Goal: Task Accomplishment & Management: Manage account settings

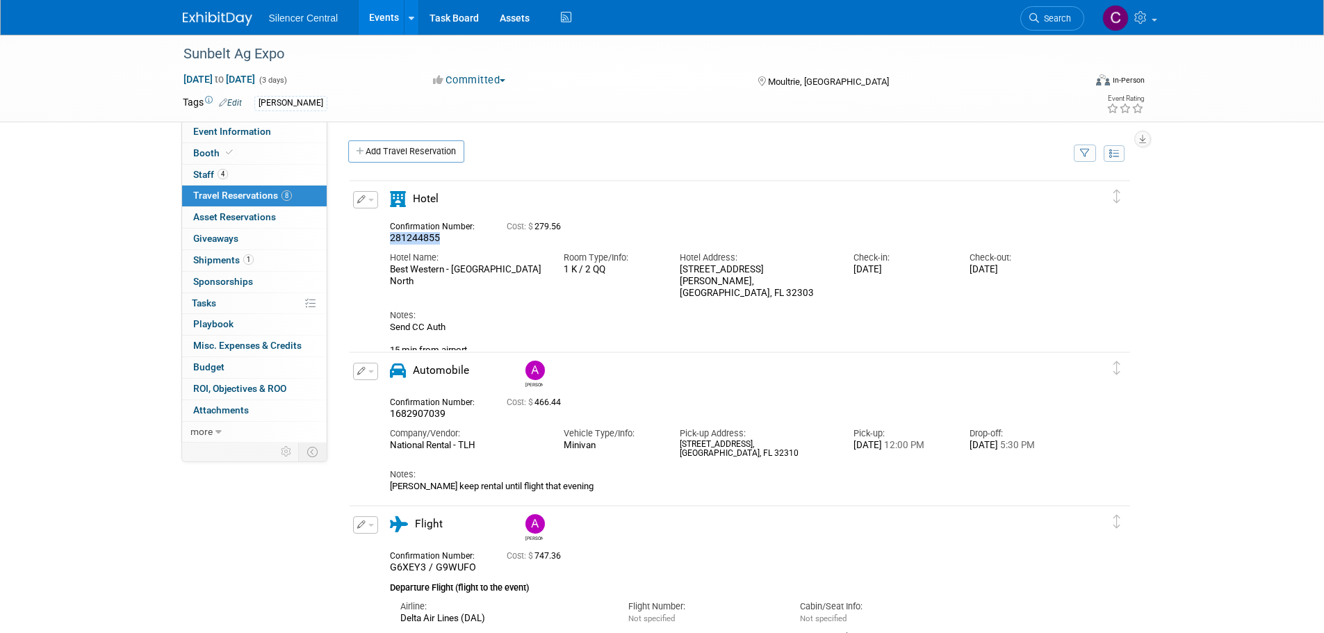
click at [362, 202] on icon "button" at bounding box center [361, 199] width 9 height 8
click at [399, 225] on button "Edit Reservation" at bounding box center [412, 224] width 117 height 20
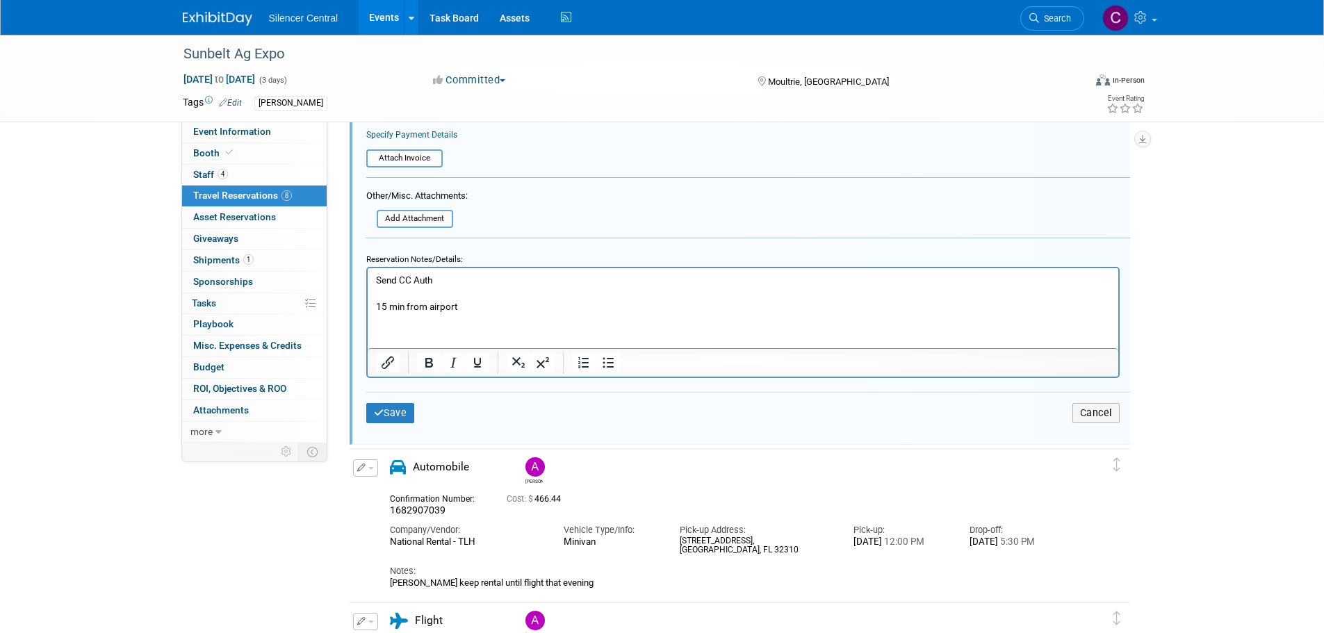
scroll to position [580, 0]
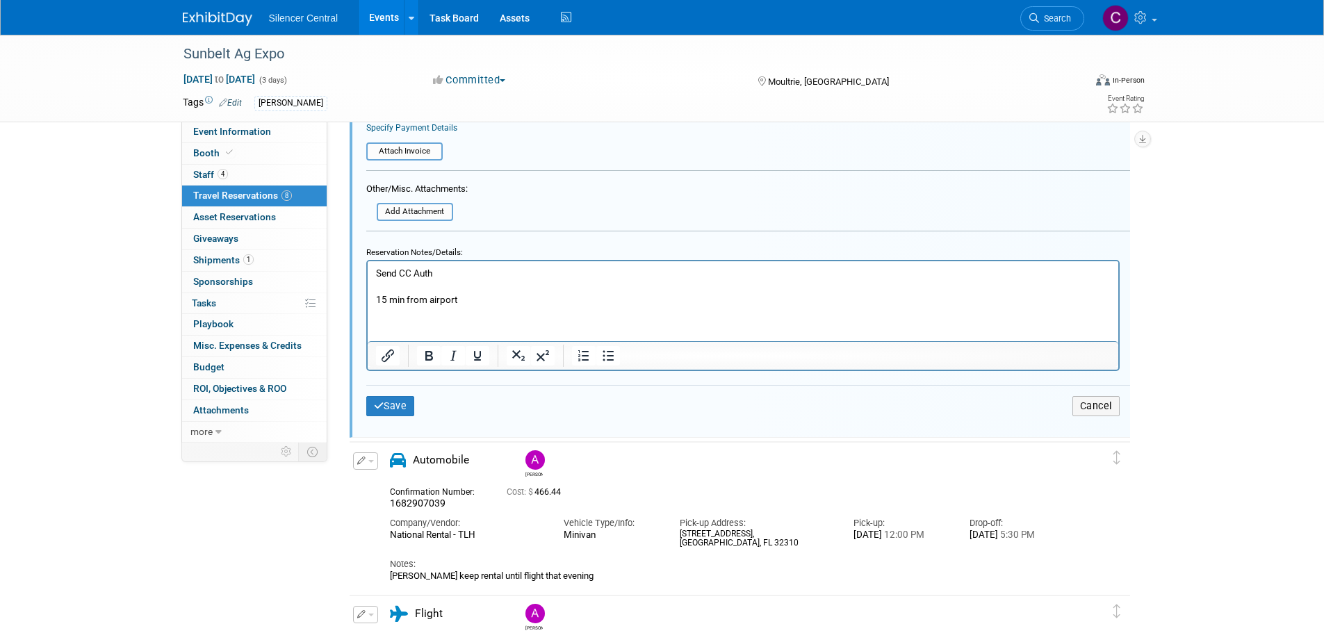
drag, startPoint x: 465, startPoint y: 264, endPoint x: 390, endPoint y: 273, distance: 75.6
click at [390, 273] on html "Send CC Auth 15 min from airport" at bounding box center [742, 283] width 751 height 45
drag, startPoint x: 479, startPoint y: 275, endPoint x: 360, endPoint y: 274, distance: 118.9
click at [367, 274] on html "Send CC Auth 15 min from airport" at bounding box center [742, 283] width 751 height 45
click at [396, 414] on button "Save" at bounding box center [390, 406] width 49 height 20
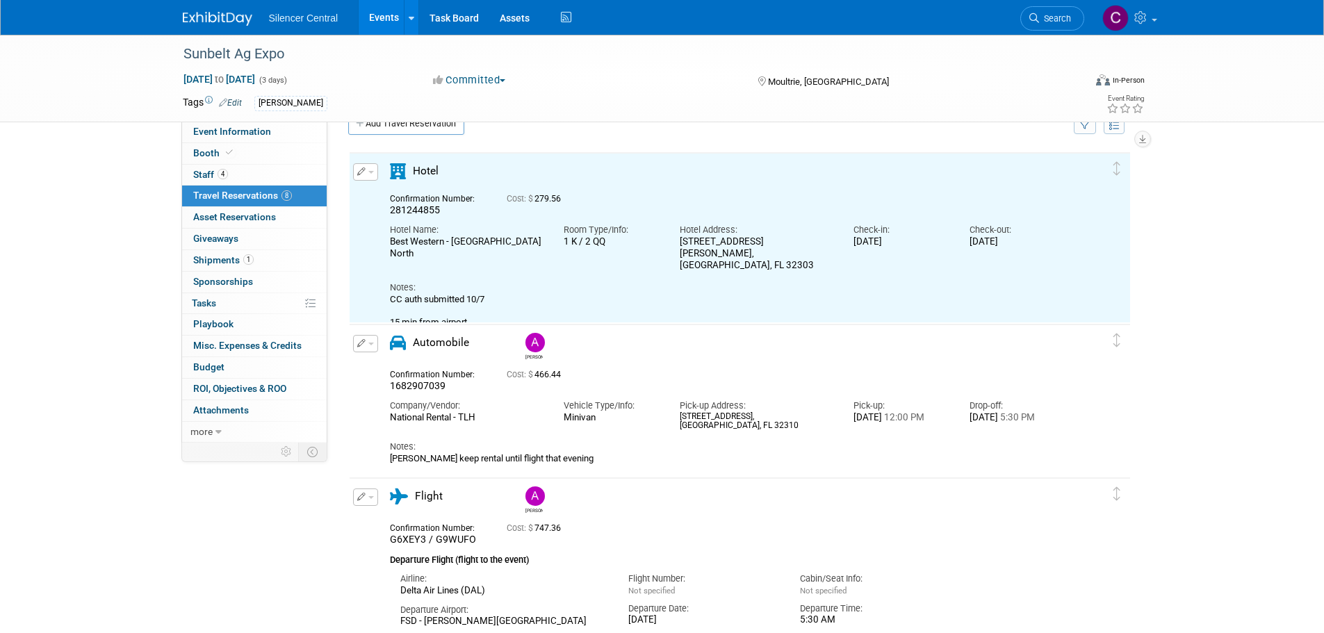
scroll to position [24, 0]
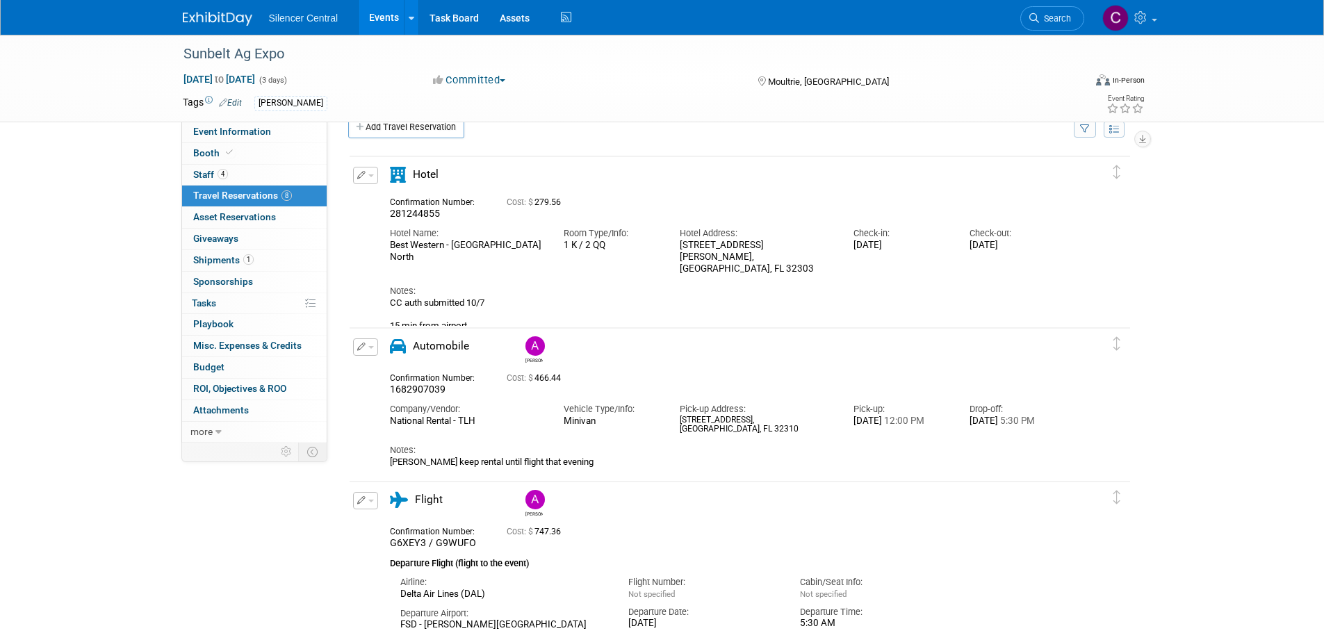
click at [222, 16] on img at bounding box center [218, 19] width 70 height 14
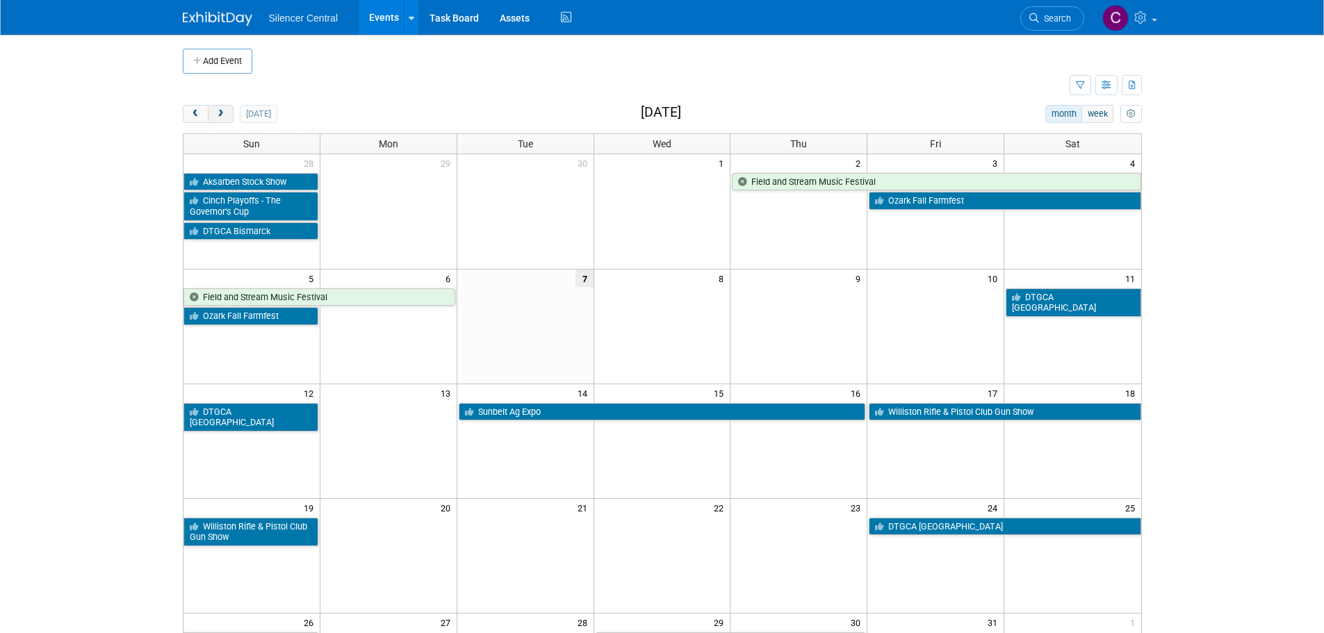
click at [222, 111] on span "next" at bounding box center [220, 114] width 10 height 9
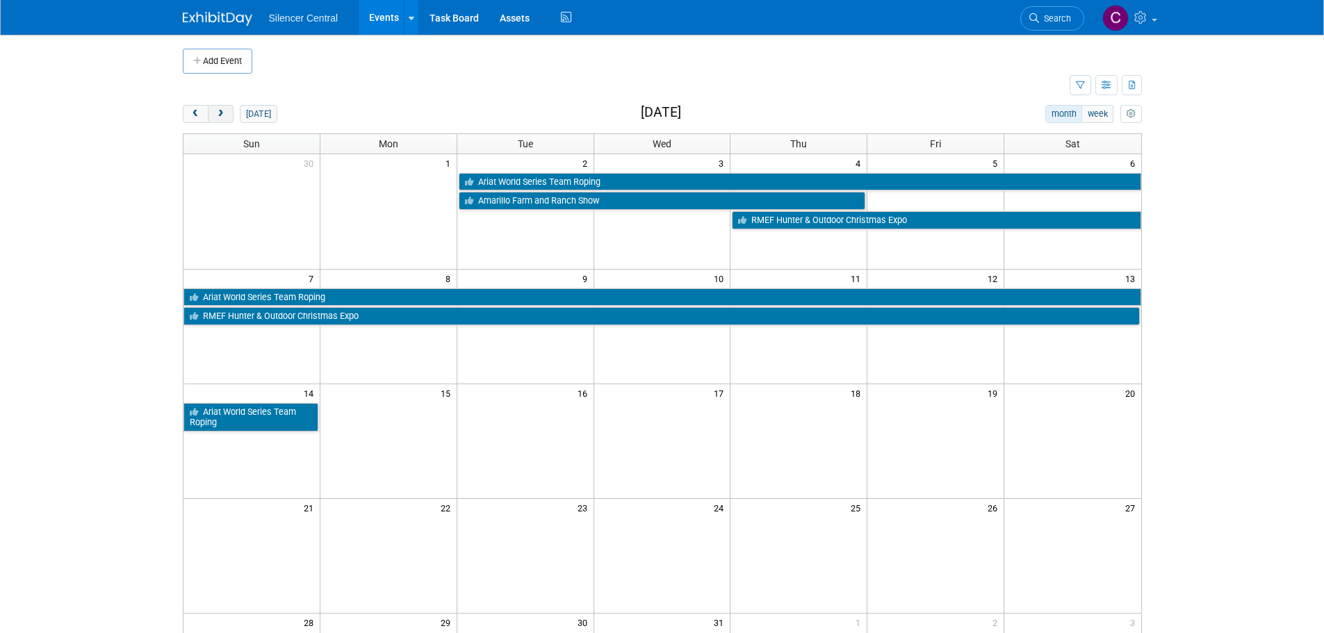
click at [220, 115] on span "next" at bounding box center [220, 114] width 10 height 9
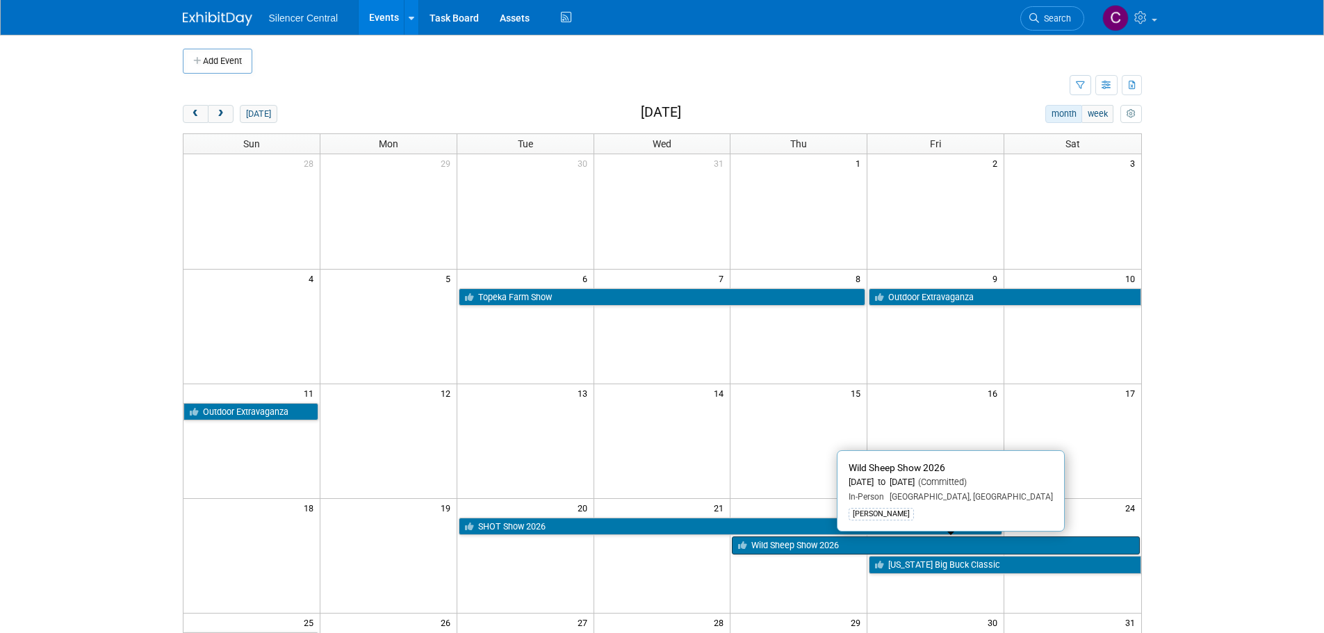
click at [763, 542] on link "Wild Sheep Show 2026" at bounding box center [935, 546] width 407 height 18
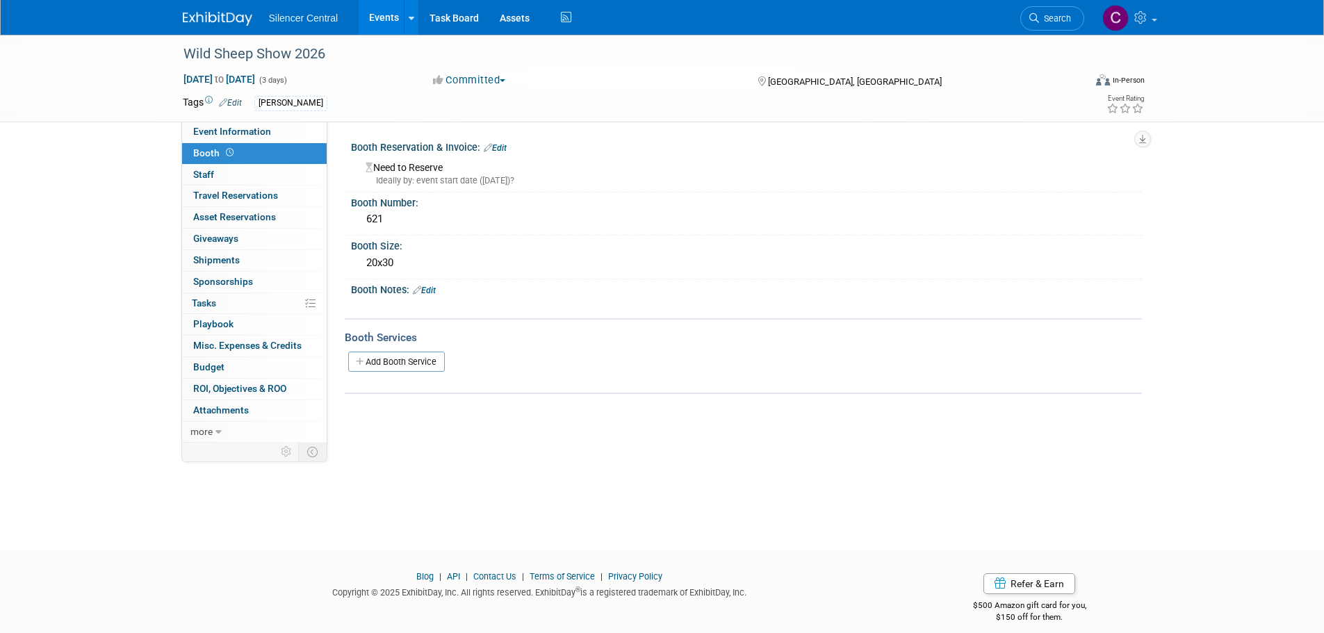
click at [509, 145] on div "Booth Reservation & Invoice: Edit" at bounding box center [746, 146] width 791 height 18
click at [507, 146] on link "Edit" at bounding box center [495, 148] width 23 height 10
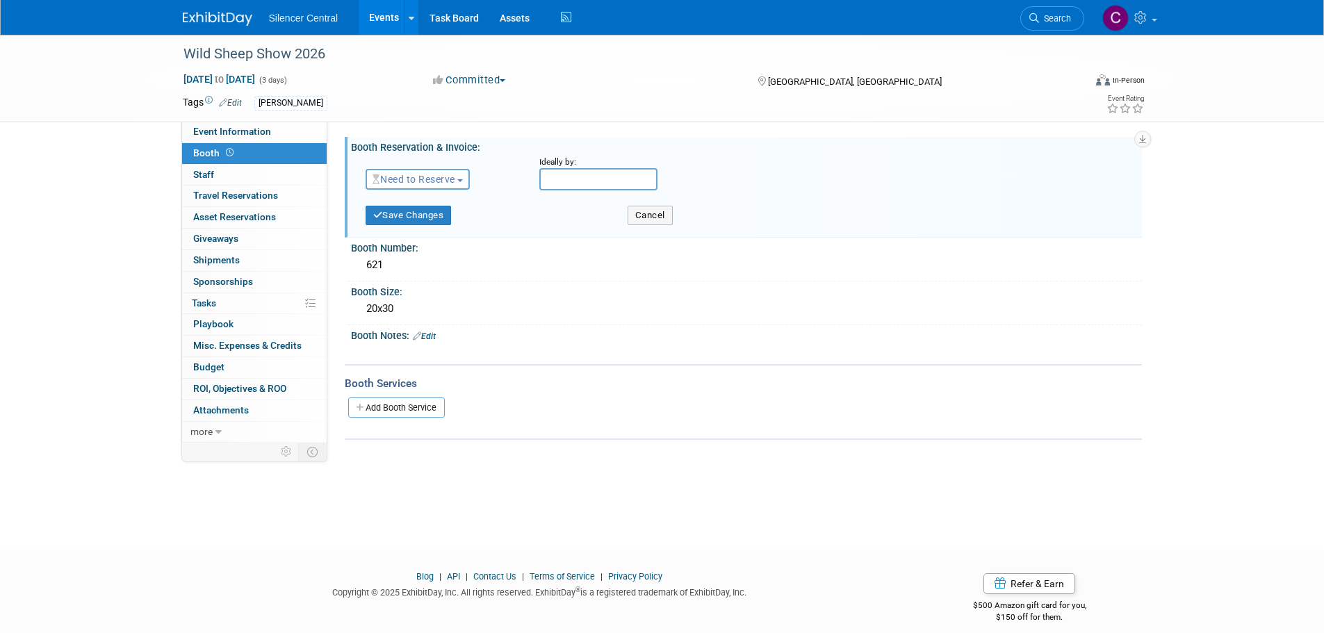
click at [442, 174] on span "Need to Reserve" at bounding box center [414, 179] width 83 height 11
click at [414, 223] on link "Reserved" at bounding box center [440, 222] width 149 height 19
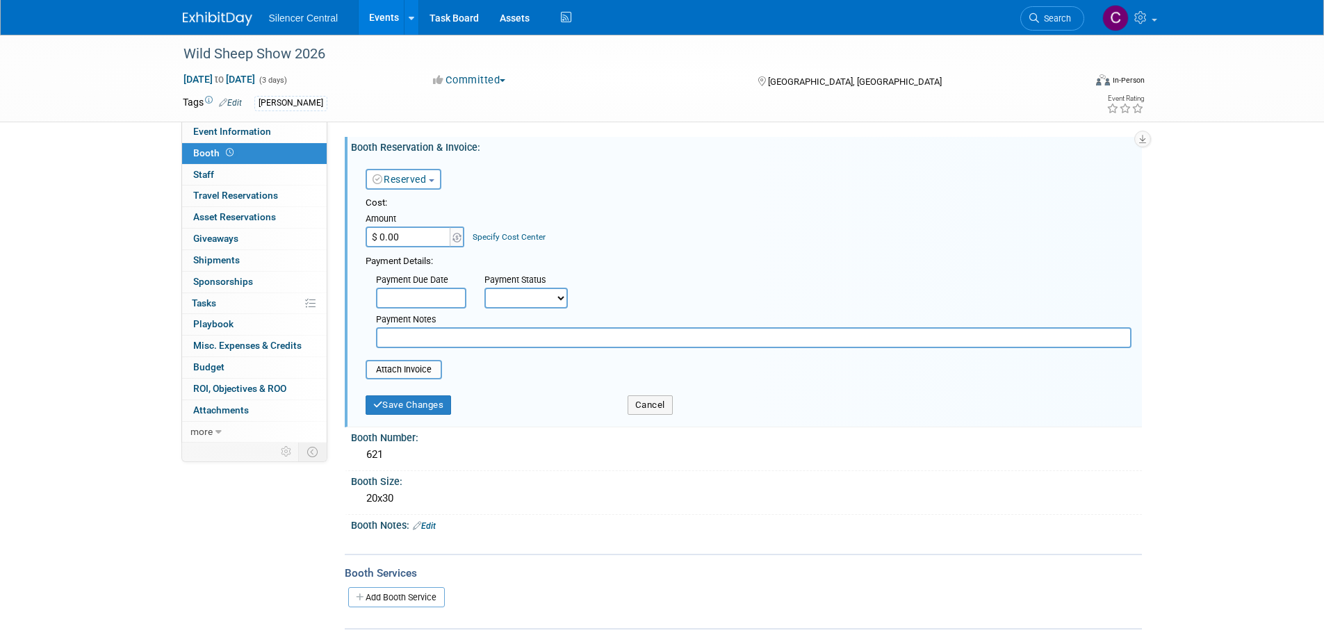
click at [421, 240] on input "$ 0.00" at bounding box center [409, 237] width 87 height 21
type input "$ 10,400.00"
click at [417, 412] on button "Save Changes" at bounding box center [409, 405] width 86 height 19
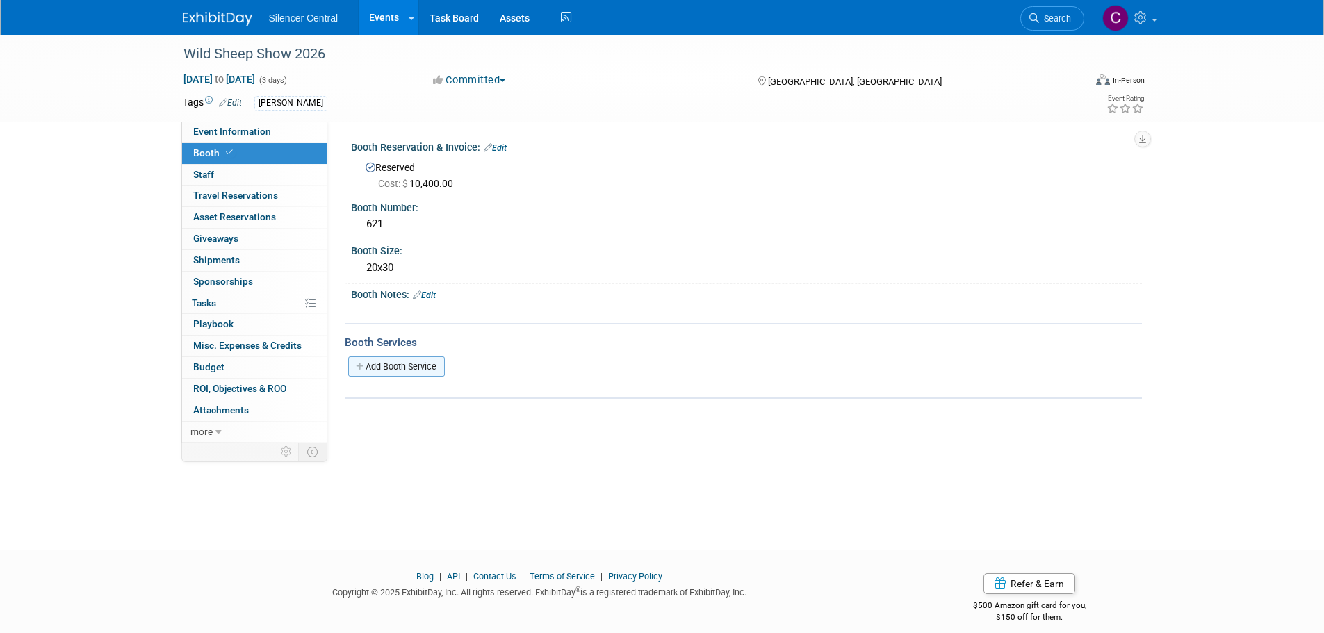
click at [397, 367] on link "Add Booth Service" at bounding box center [396, 367] width 97 height 20
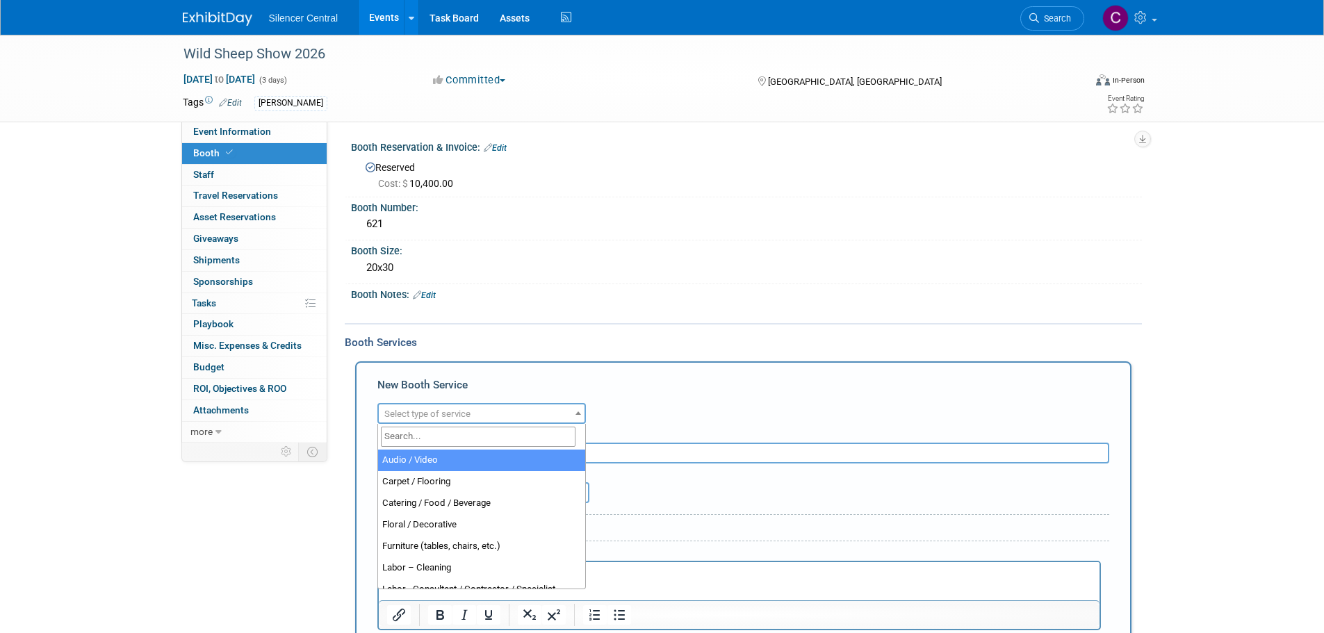
click at [441, 414] on span "Select type of service" at bounding box center [427, 414] width 86 height 10
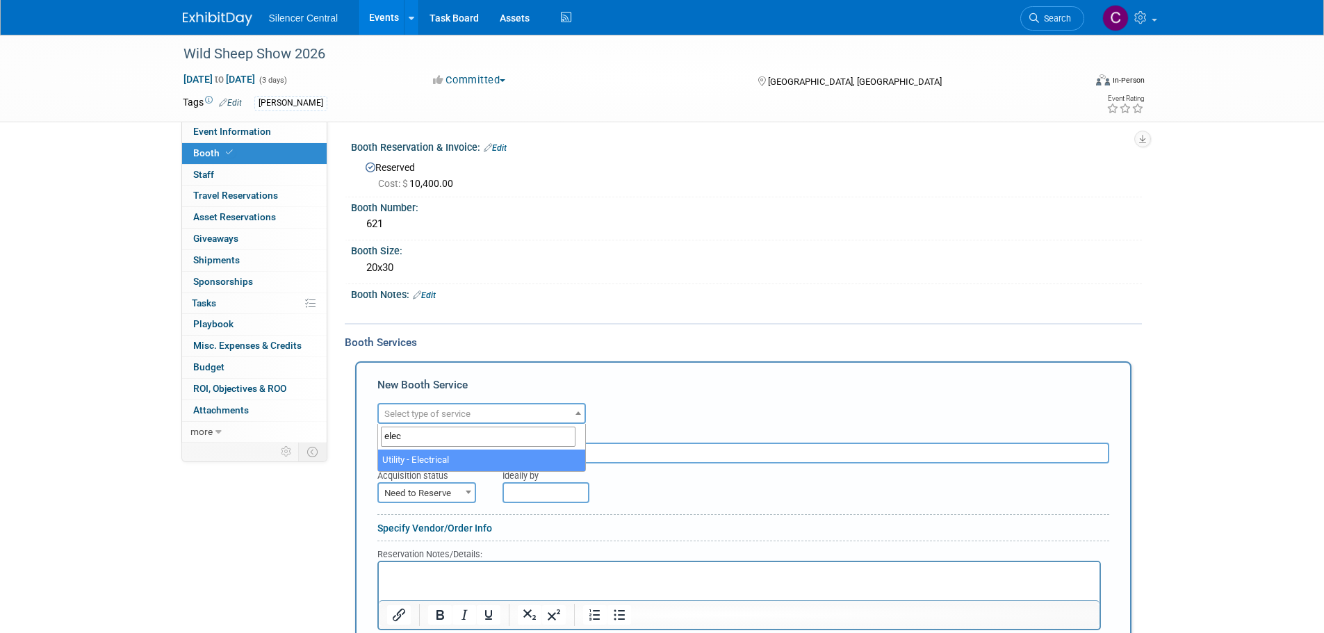
type input "elec"
select select "8"
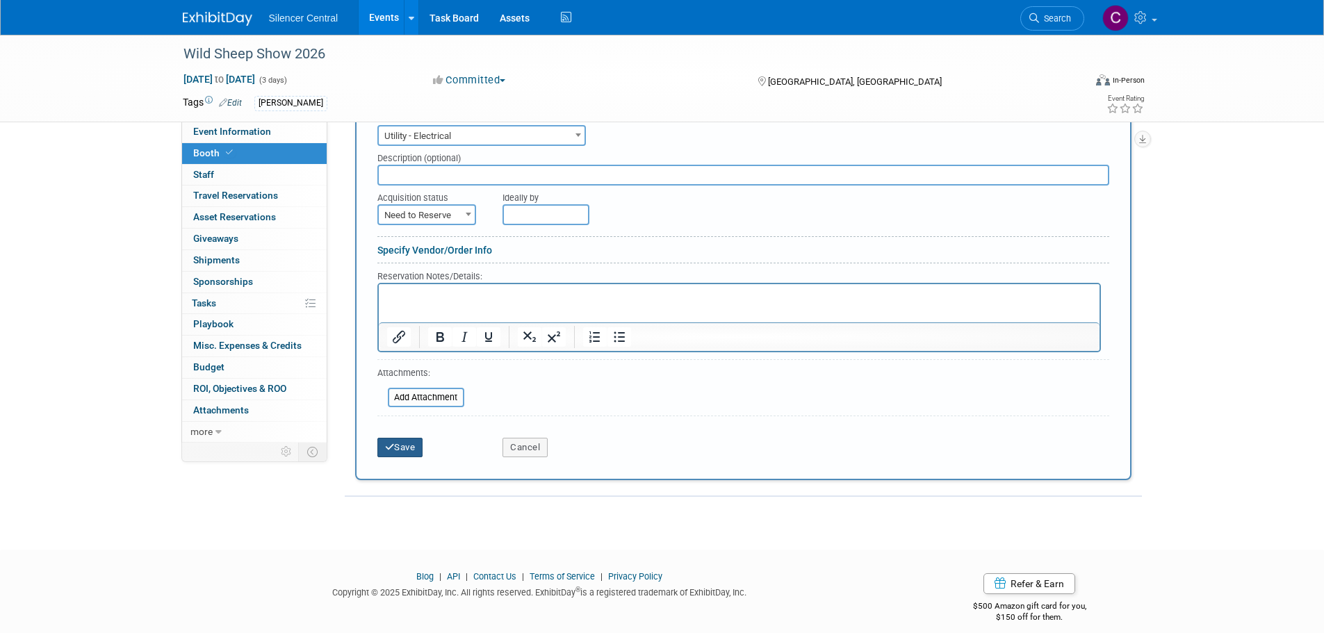
click at [407, 448] on button "Save" at bounding box center [400, 447] width 46 height 19
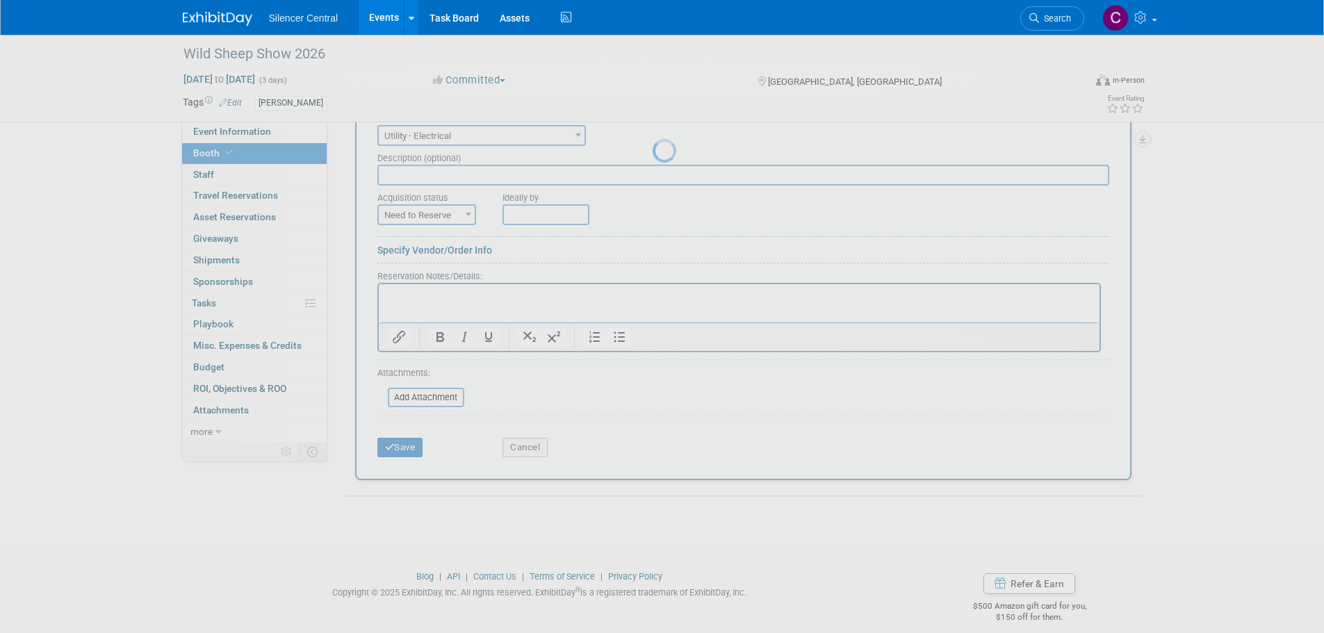
scroll to position [14, 0]
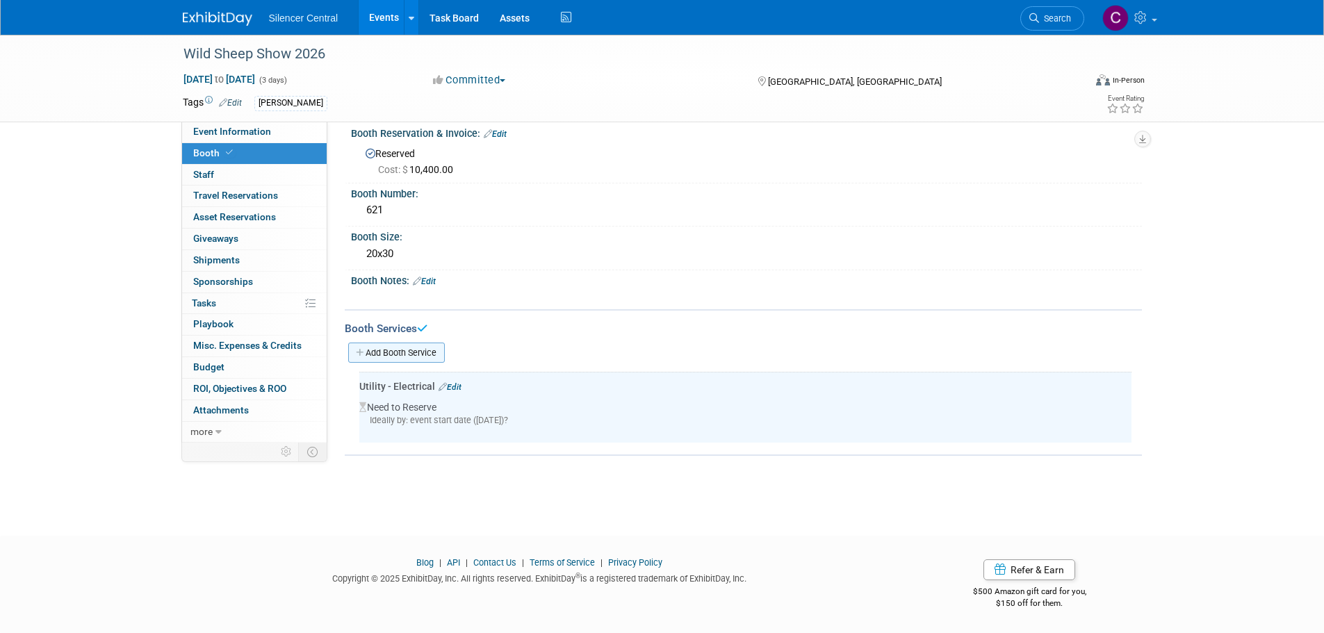
click at [401, 355] on link "Add Booth Service" at bounding box center [396, 353] width 97 height 20
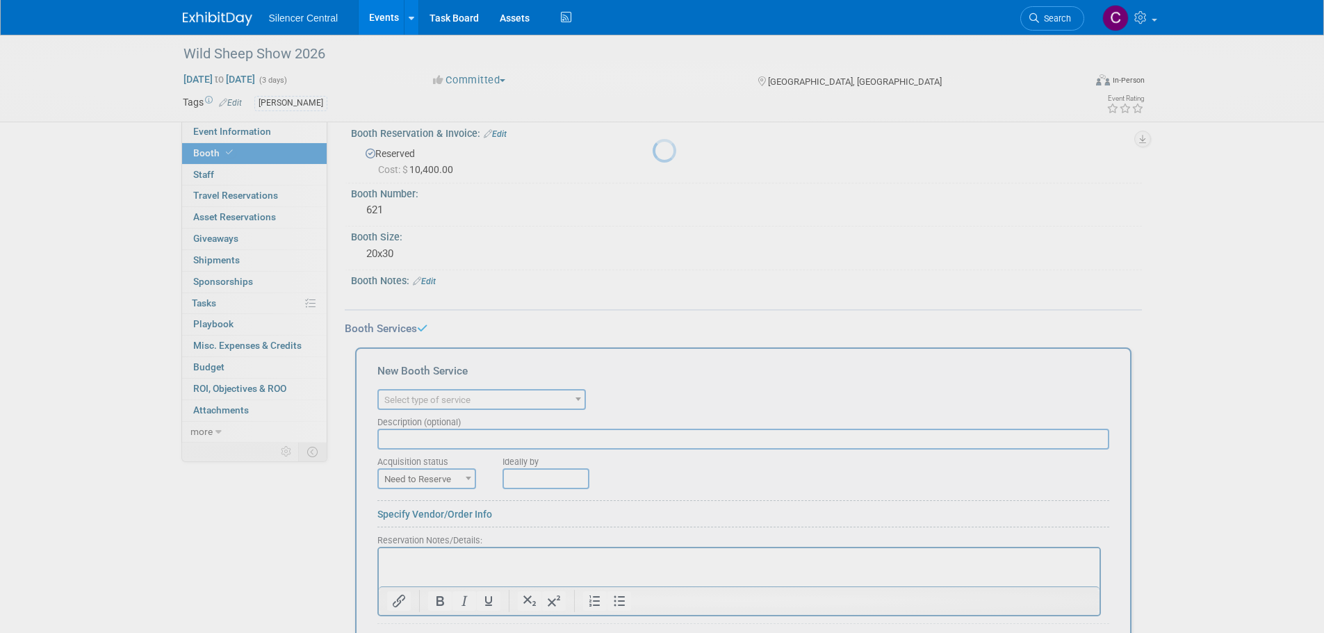
scroll to position [0, 0]
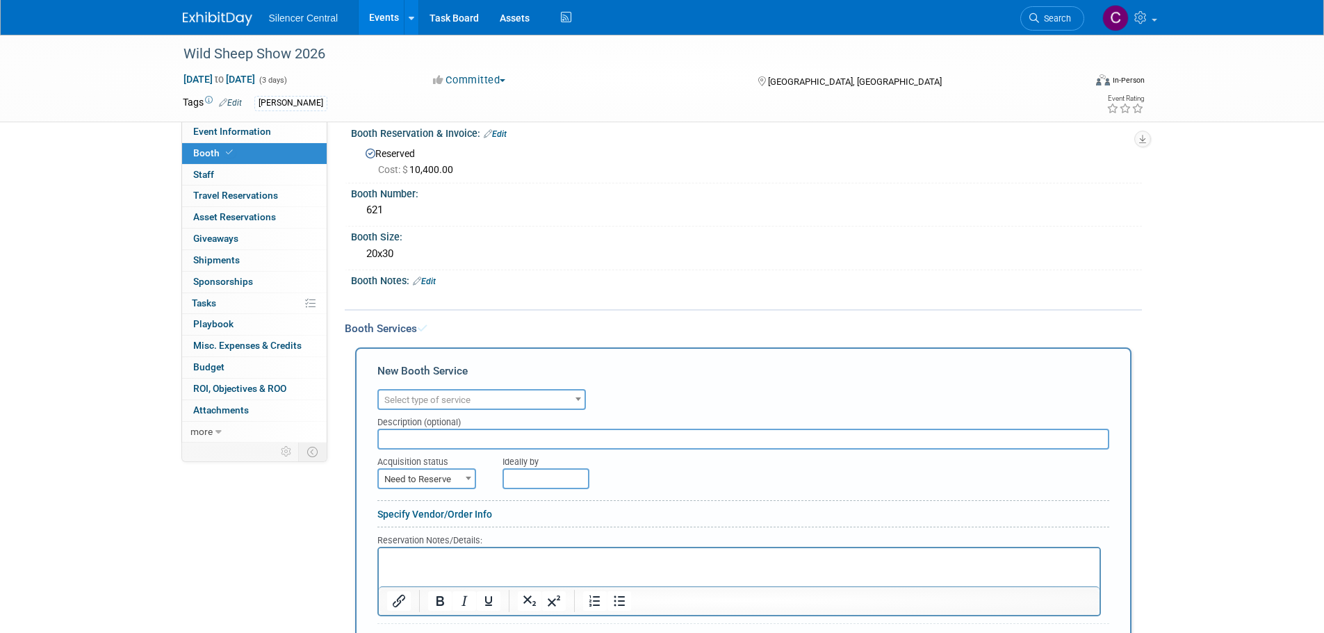
click at [428, 398] on span "Select type of service" at bounding box center [427, 400] width 86 height 10
type input "car"
select select "4"
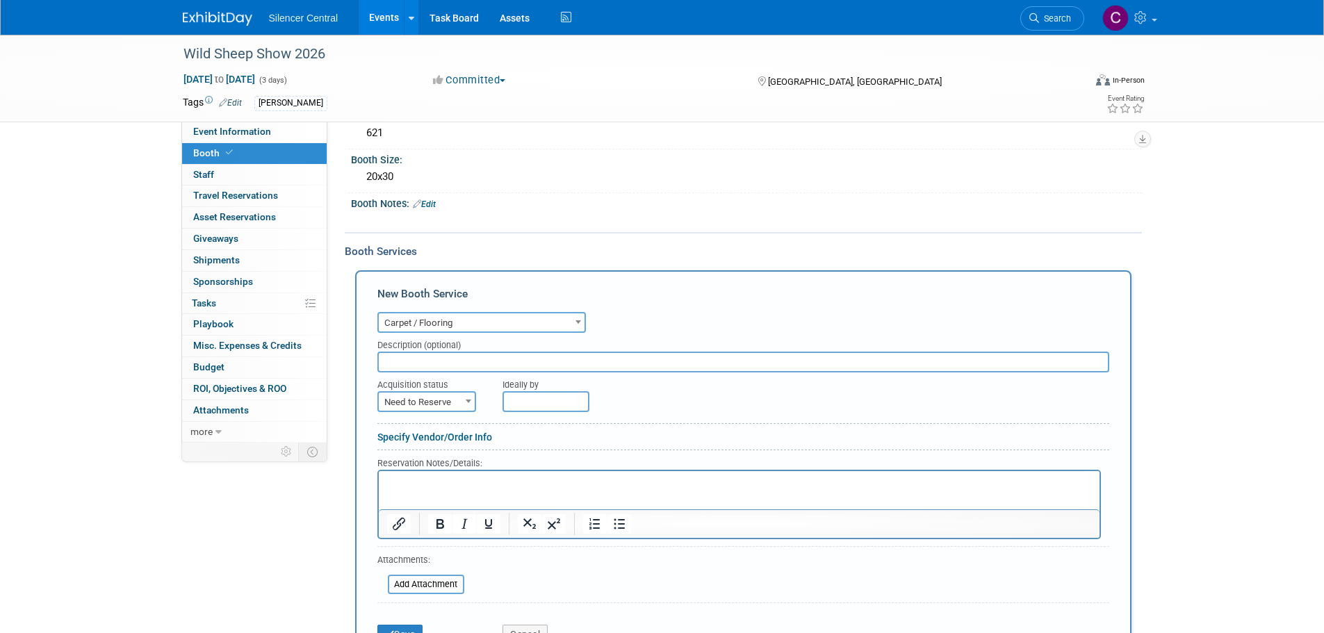
scroll to position [292, 0]
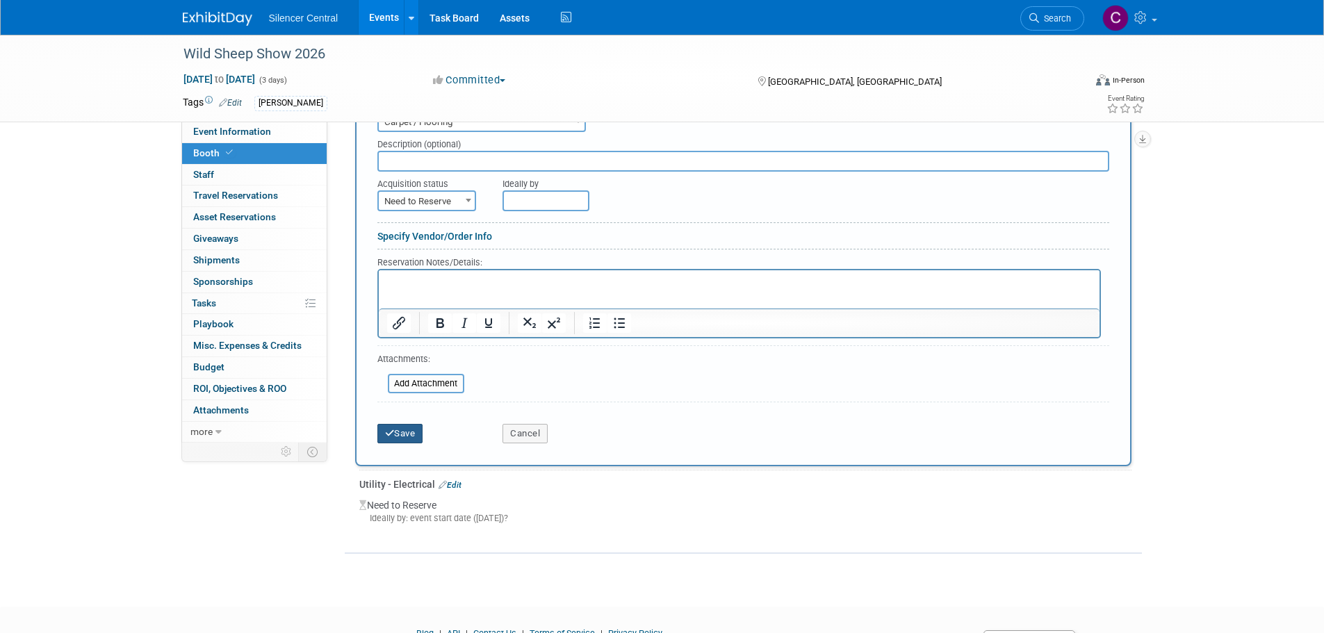
click at [403, 434] on button "Save" at bounding box center [400, 433] width 46 height 19
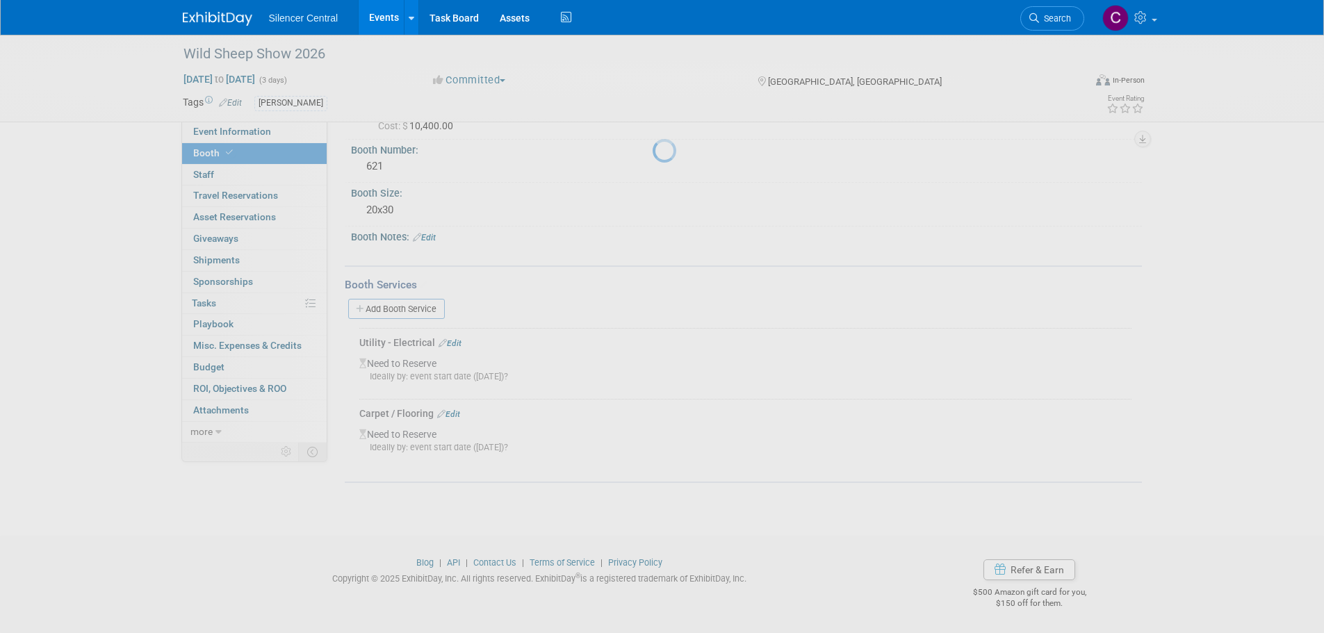
scroll to position [58, 0]
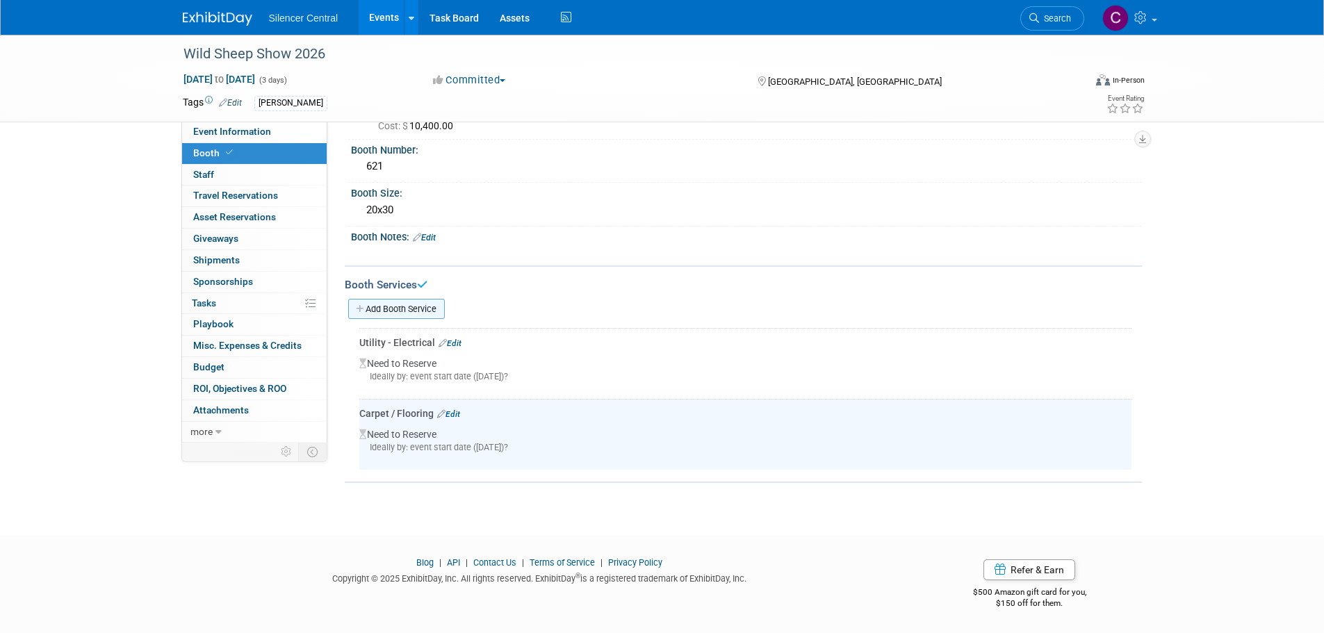
click at [388, 314] on link "Add Booth Service" at bounding box center [396, 309] width 97 height 20
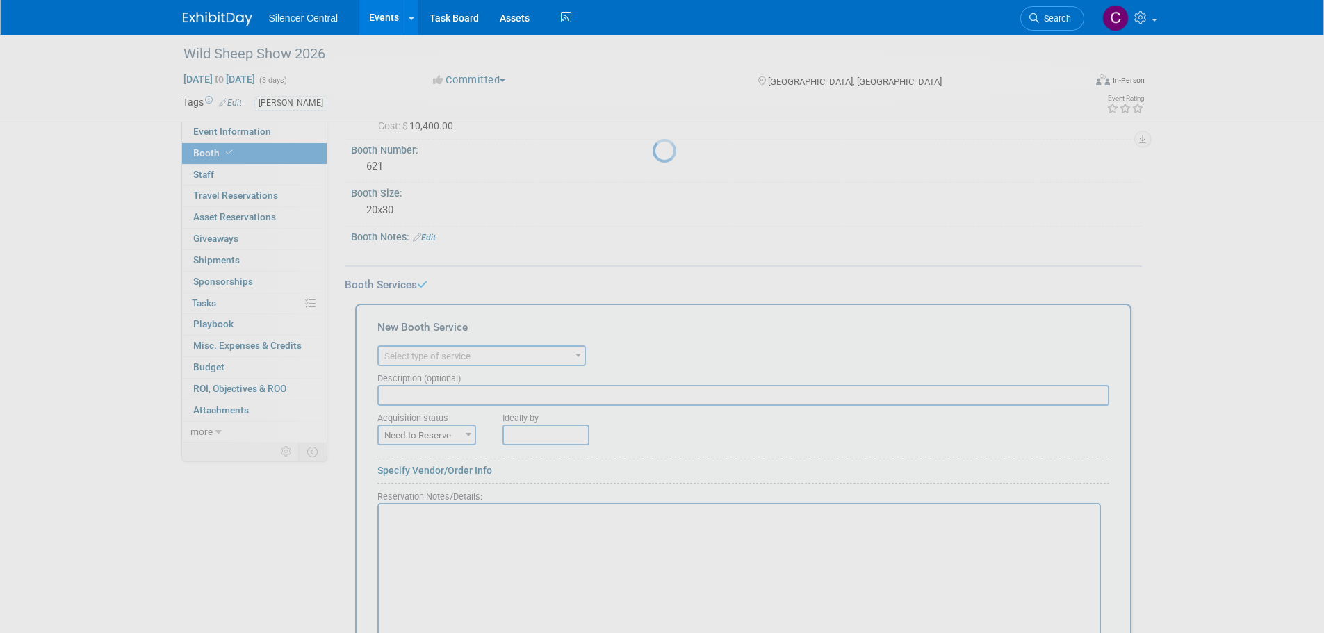
scroll to position [0, 0]
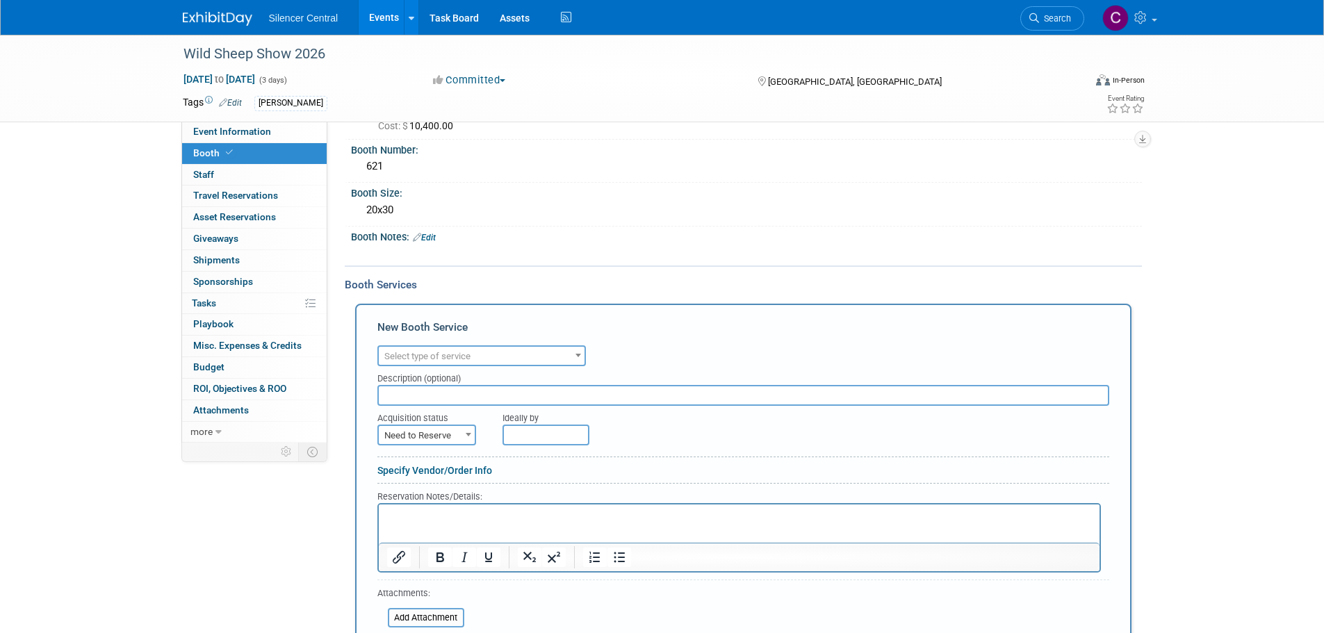
click at [440, 359] on span "Select type of service" at bounding box center [427, 356] width 86 height 10
type input "mat"
select select "10"
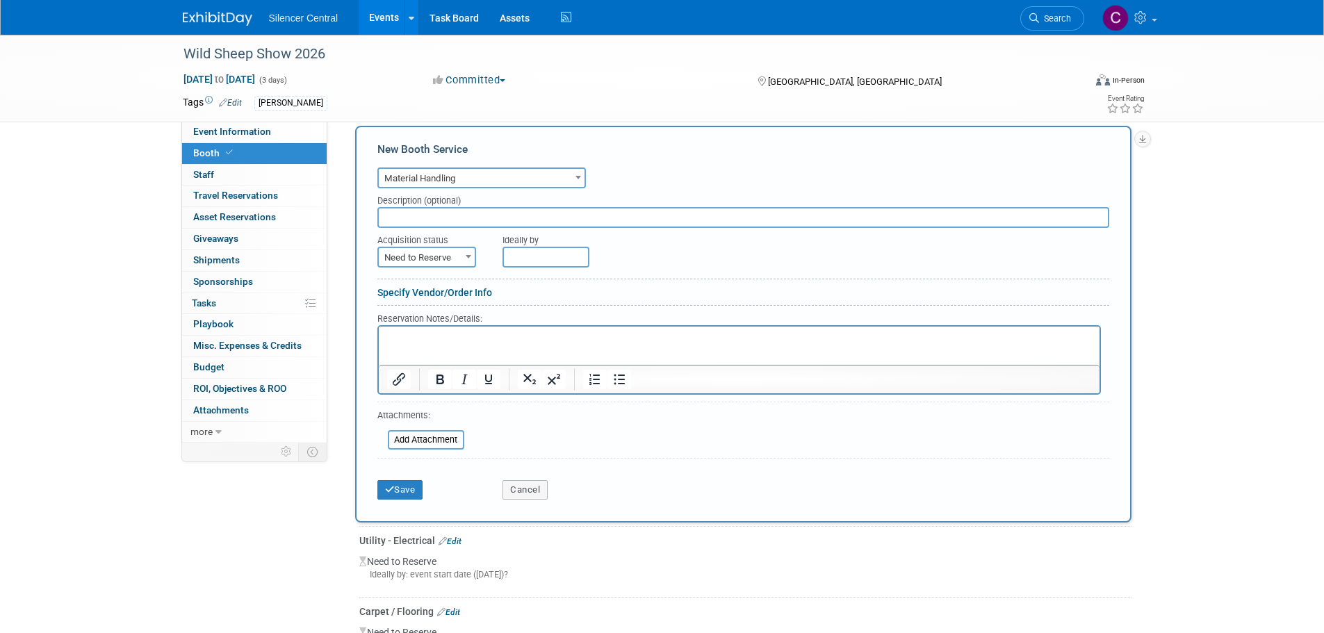
scroll to position [266, 0]
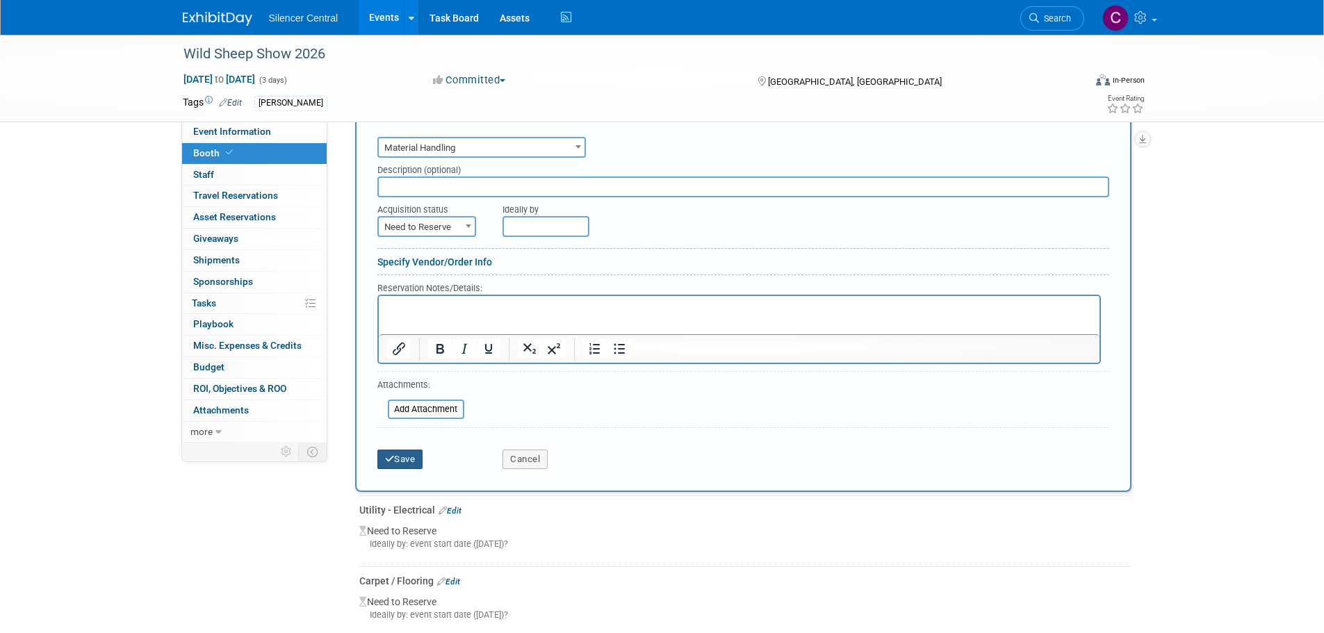
click at [404, 464] on button "Save" at bounding box center [400, 459] width 46 height 19
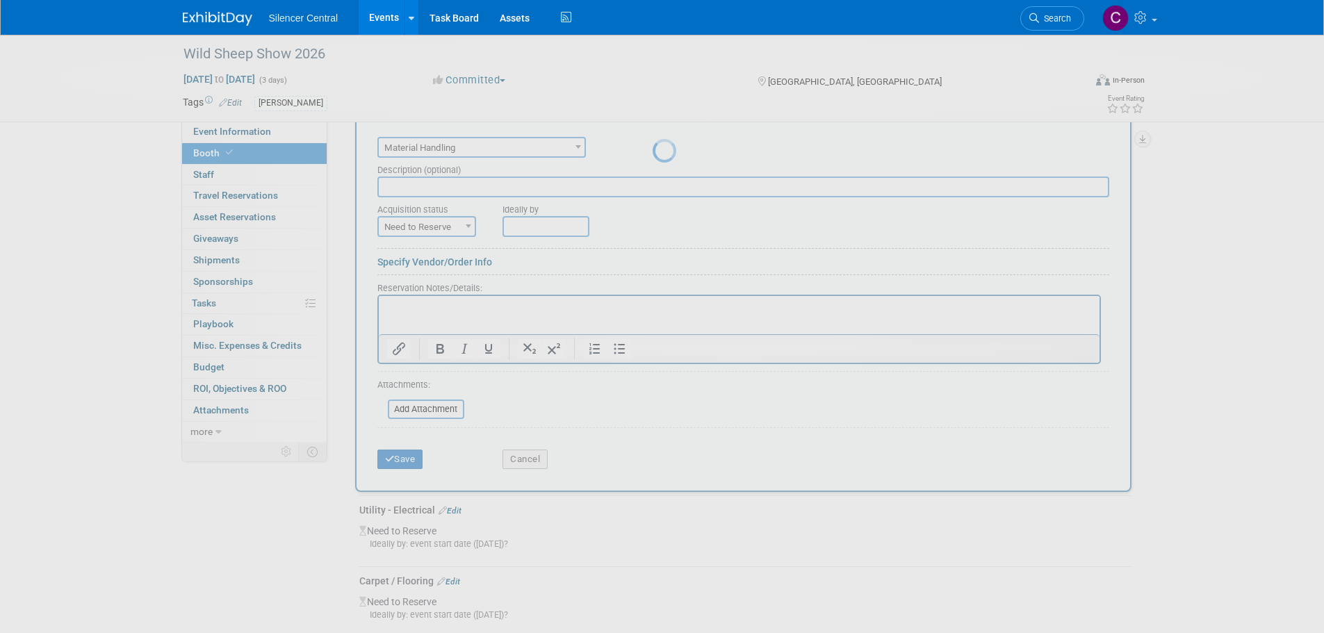
scroll to position [129, 0]
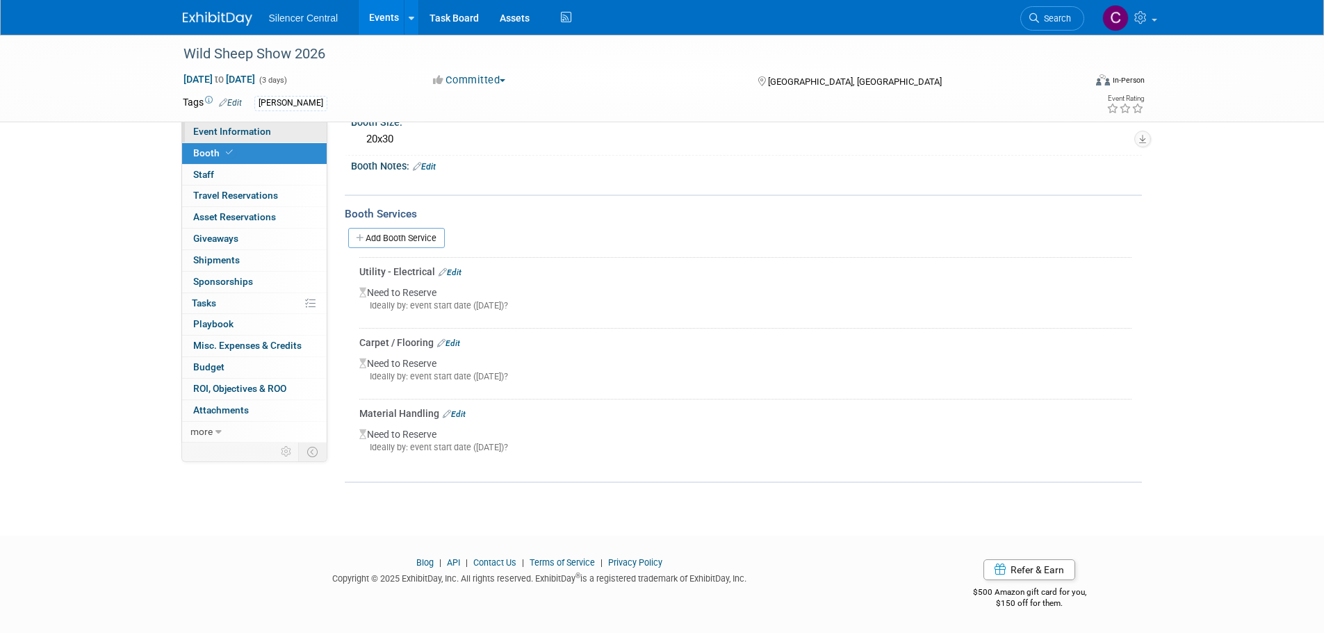
click at [227, 134] on span "Event Information" at bounding box center [232, 131] width 78 height 11
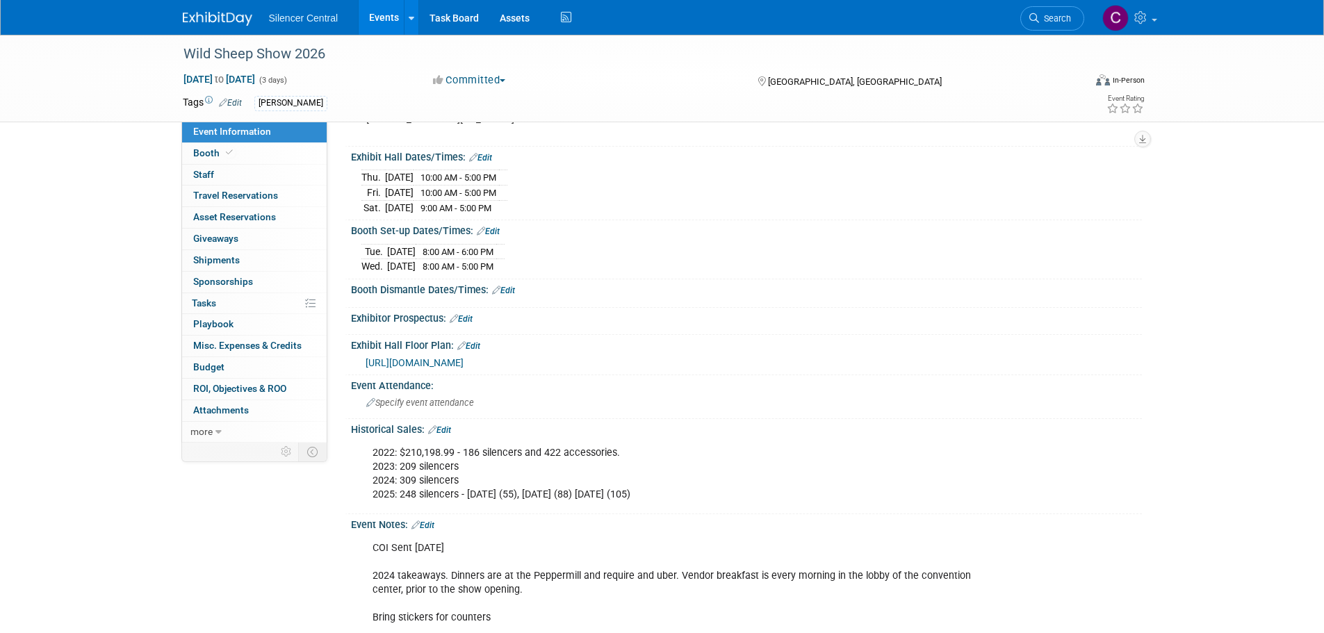
scroll to position [323, 0]
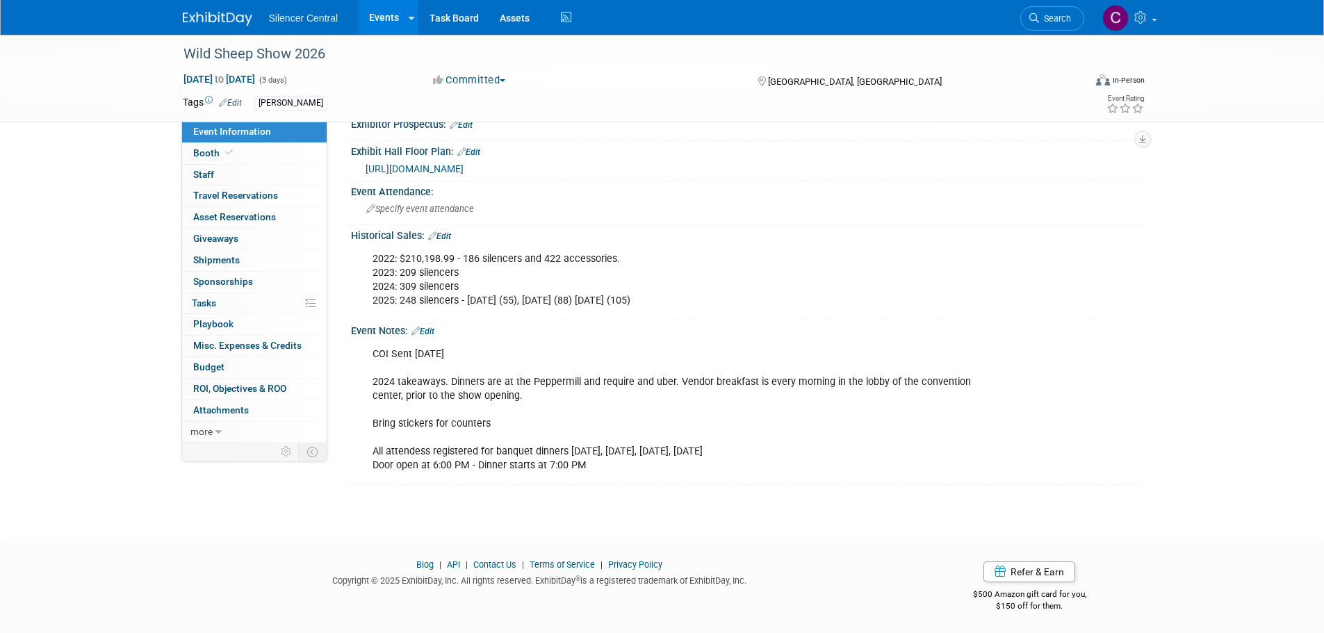
click at [434, 327] on link "Edit" at bounding box center [423, 332] width 23 height 10
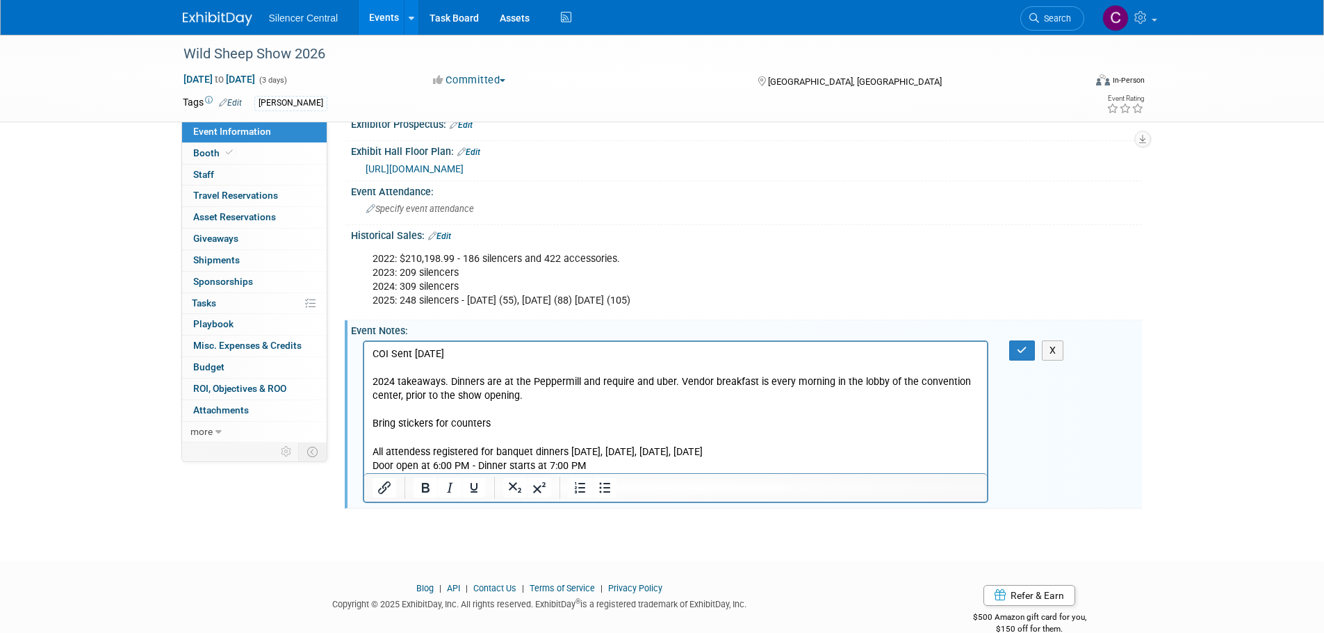
scroll to position [0, 0]
drag, startPoint x: 479, startPoint y: 356, endPoint x: 391, endPoint y: 353, distance: 88.3
click at [391, 353] on p "COI Sent 12/23/2024 2024 takeaways. Dinners are at the Peppermill and require a…" at bounding box center [676, 410] width 608 height 126
drag, startPoint x: 501, startPoint y: 421, endPoint x: 727, endPoint y: 760, distance: 407.6
click at [364, 421] on html "COI needed 2024 takeaways. Dinners are at the Peppermill and require and uber. …" at bounding box center [676, 406] width 624 height 131
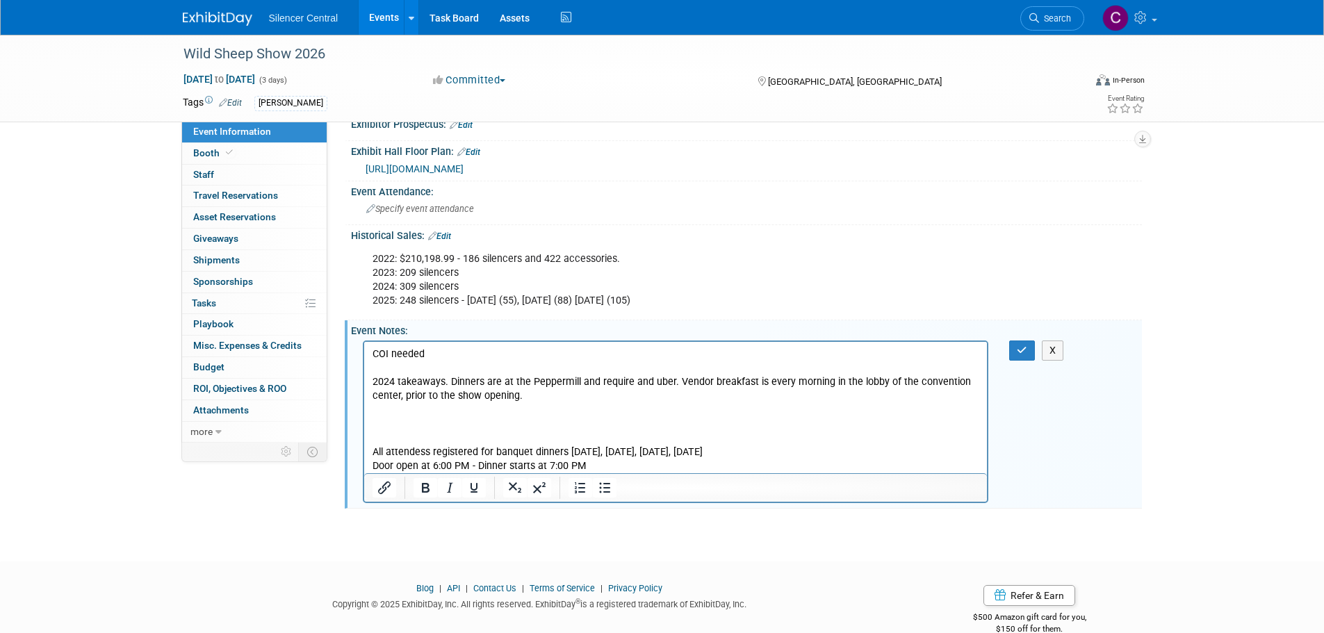
drag, startPoint x: 749, startPoint y: 455, endPoint x: 366, endPoint y: 440, distance: 383.3
click at [366, 440] on html "COI needed 2024 takeaways. Dinners are at the Peppermill and require and uber. …" at bounding box center [676, 406] width 624 height 131
click at [1014, 352] on button "button" at bounding box center [1022, 351] width 26 height 20
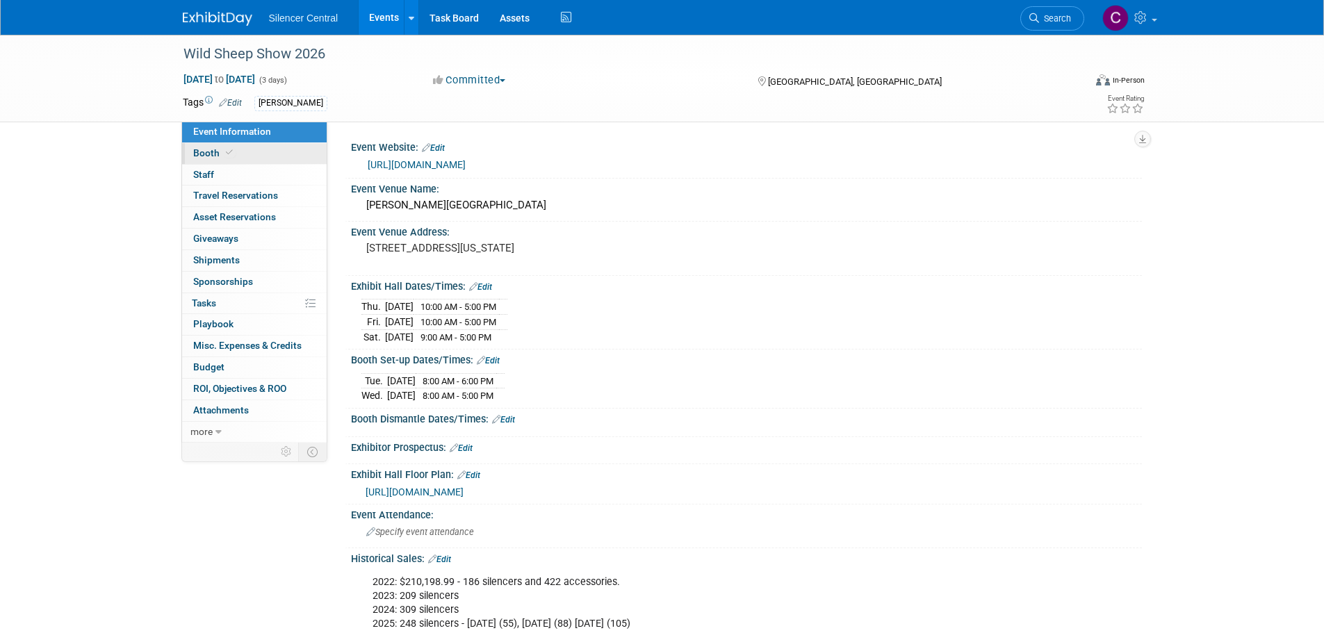
click at [264, 152] on link "Booth" at bounding box center [254, 153] width 145 height 21
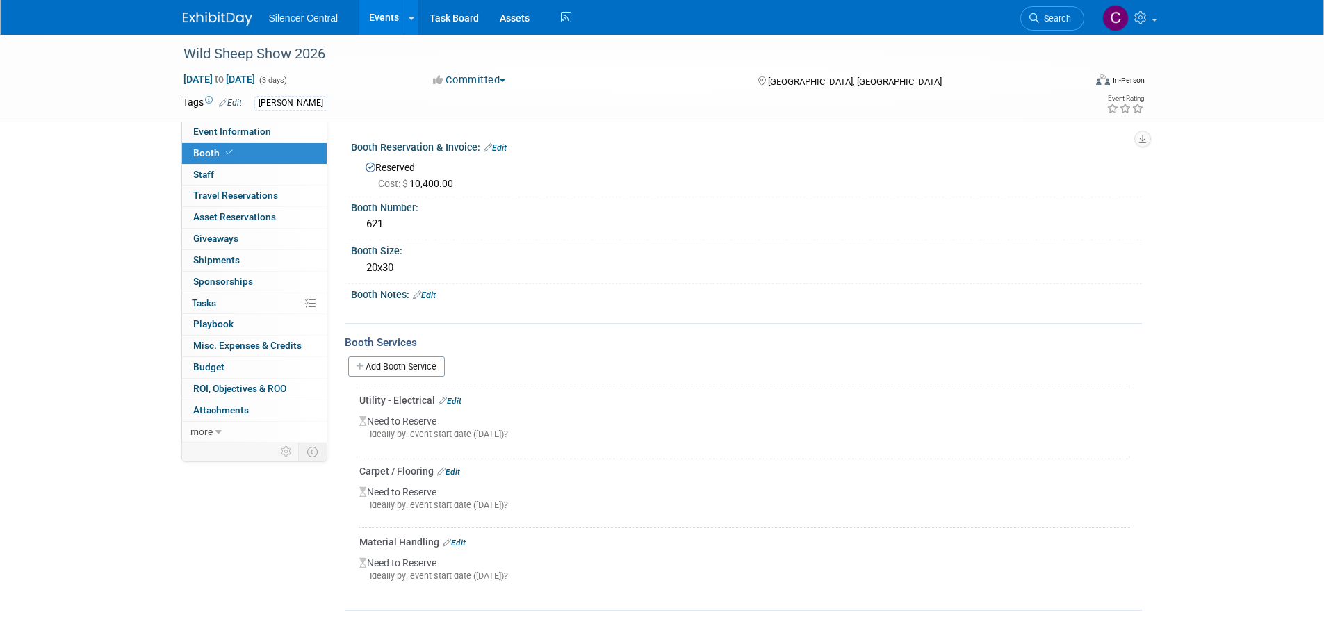
click at [219, 14] on img at bounding box center [218, 19] width 70 height 14
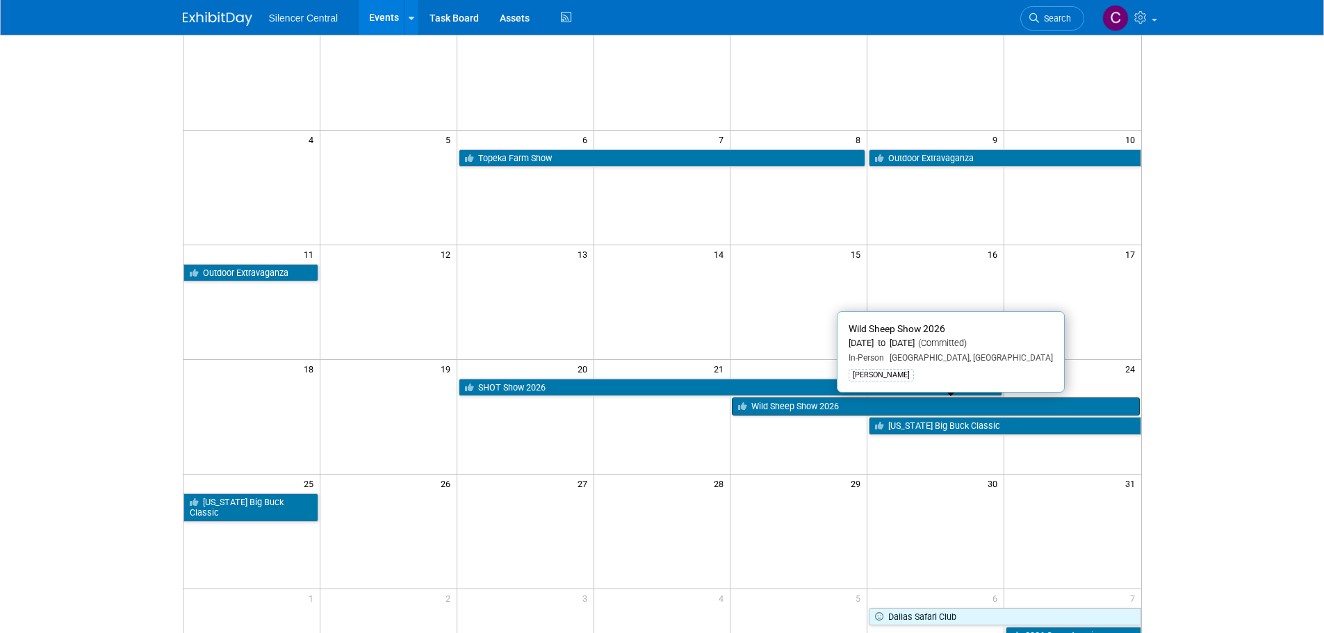
click at [815, 412] on link "Wild Sheep Show 2026" at bounding box center [935, 407] width 407 height 18
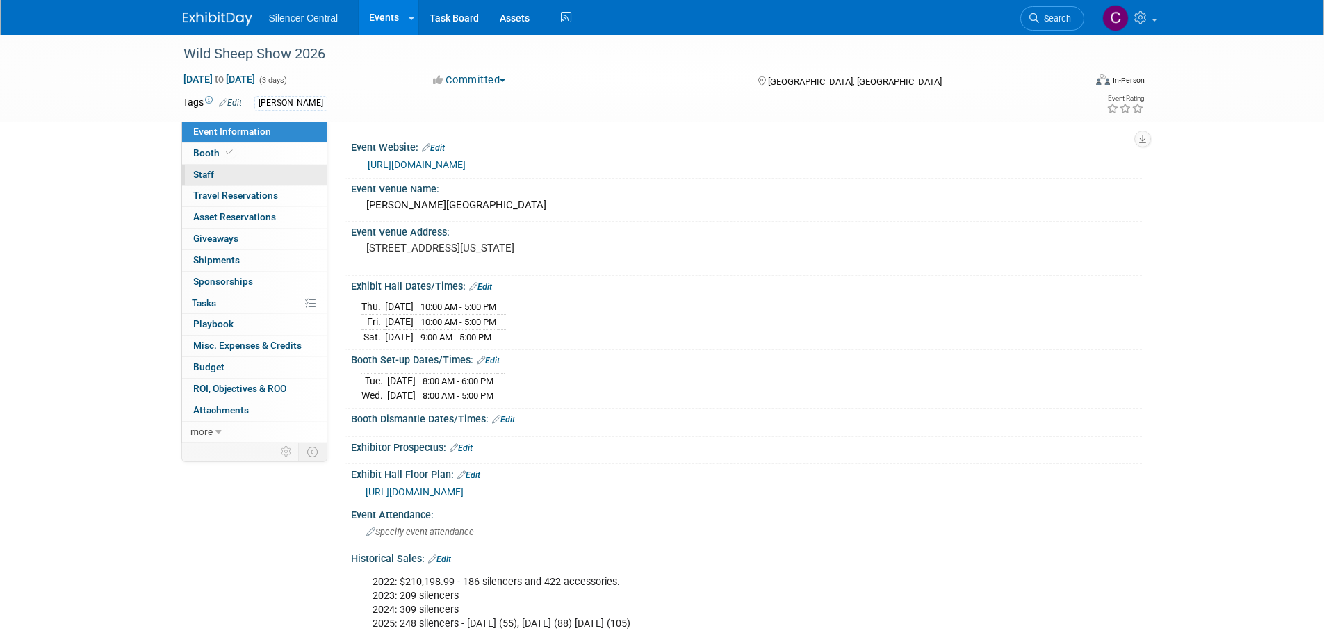
click at [238, 165] on link "0 Staff 0" at bounding box center [254, 175] width 145 height 21
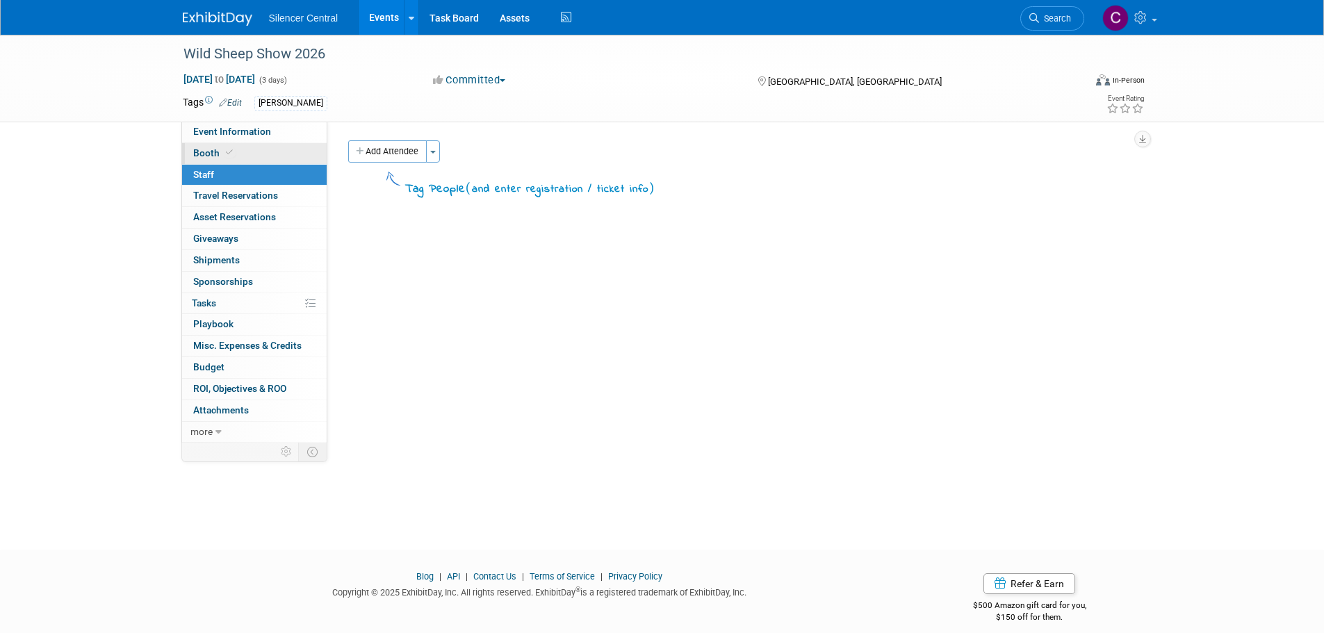
click at [239, 154] on link "Booth" at bounding box center [254, 153] width 145 height 21
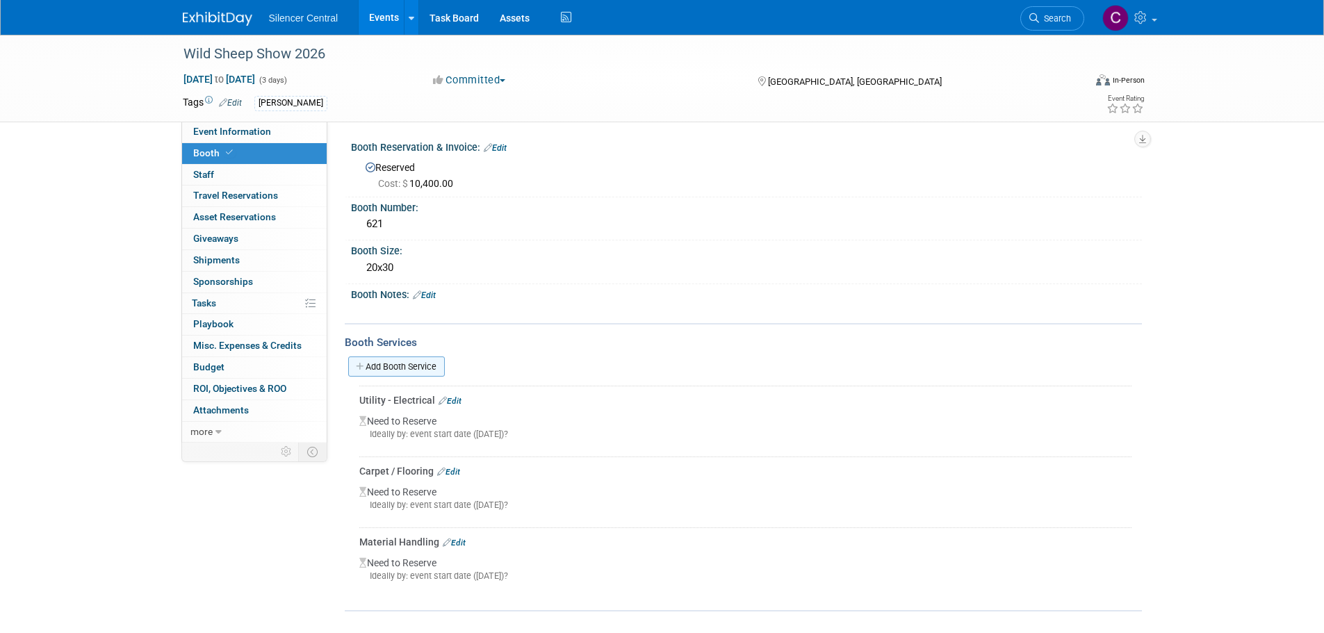
click at [393, 366] on link "Add Booth Service" at bounding box center [396, 367] width 97 height 20
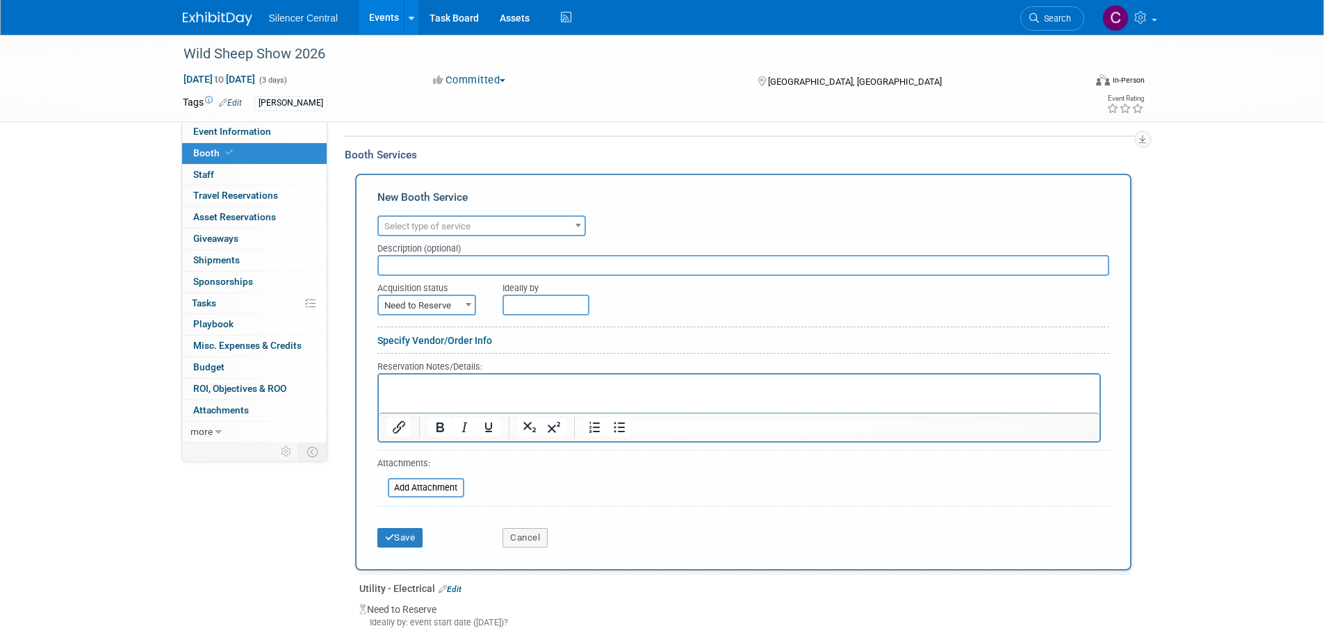
scroll to position [417, 0]
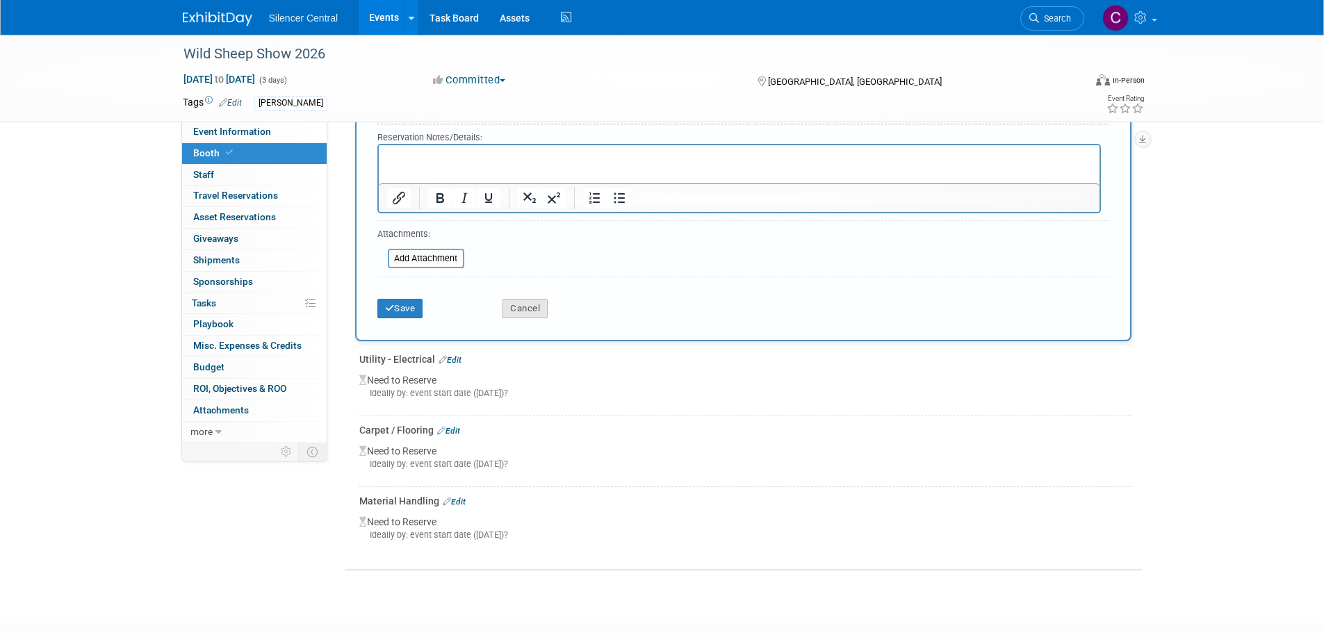
click at [539, 311] on button "Cancel" at bounding box center [525, 308] width 45 height 19
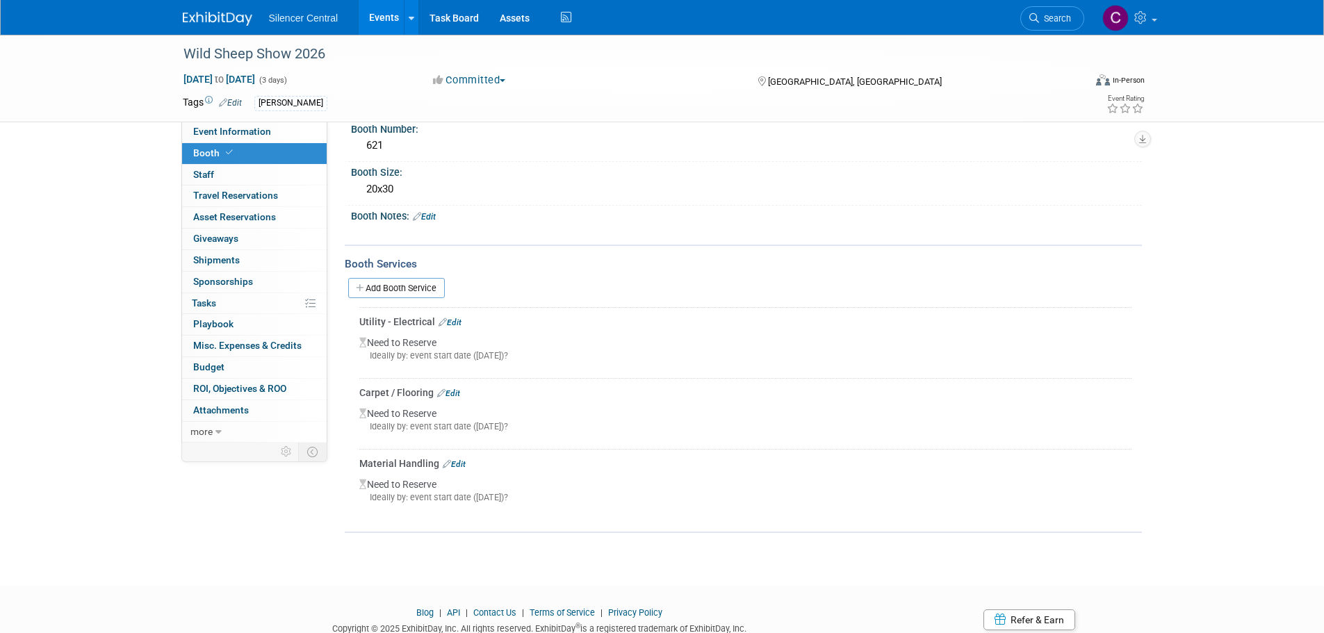
scroll to position [111, 0]
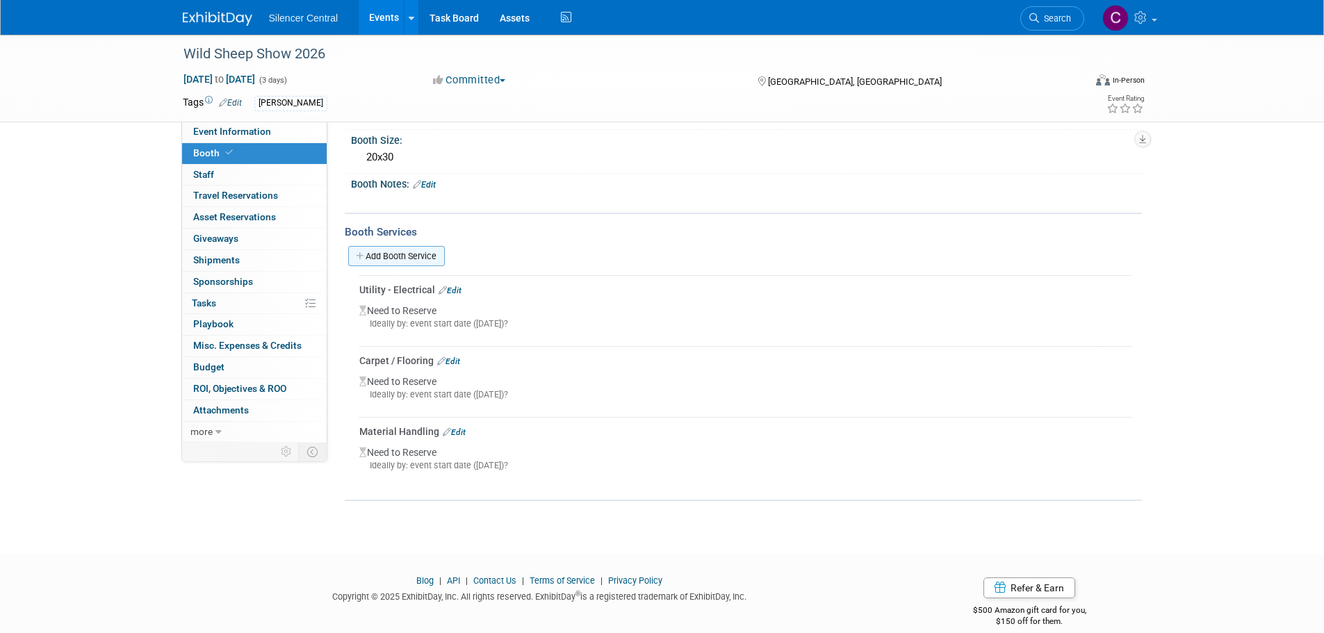
click at [389, 253] on link "Add Booth Service" at bounding box center [396, 256] width 97 height 20
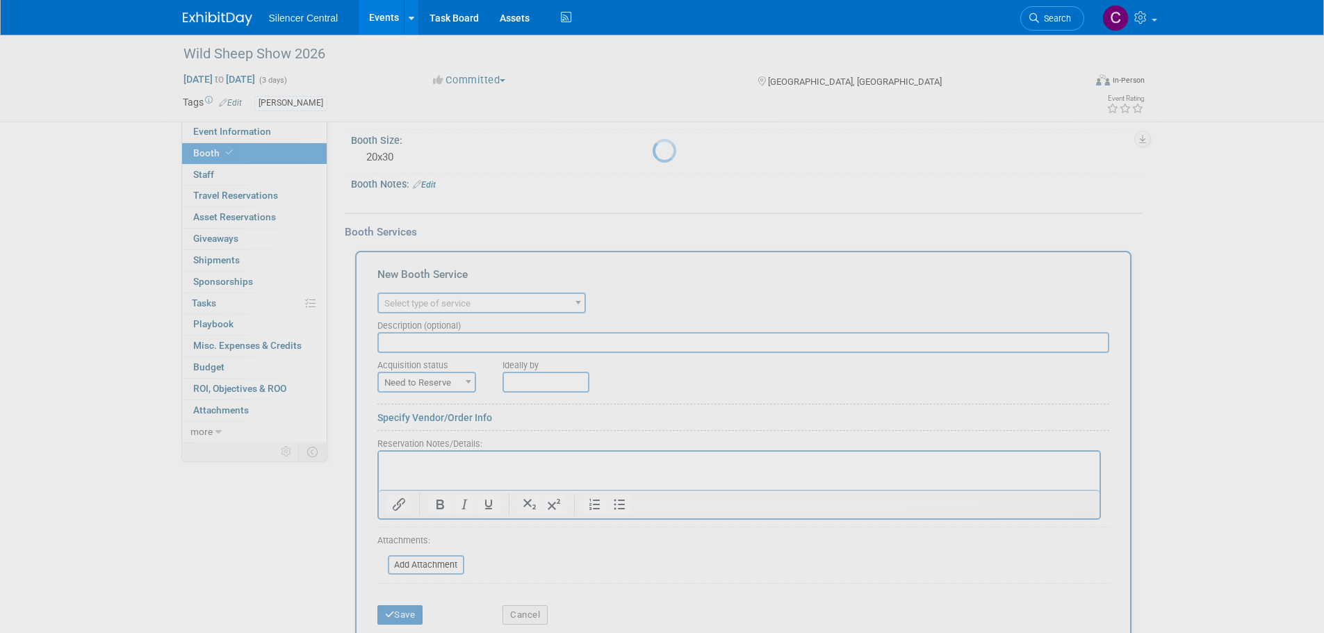
scroll to position [0, 0]
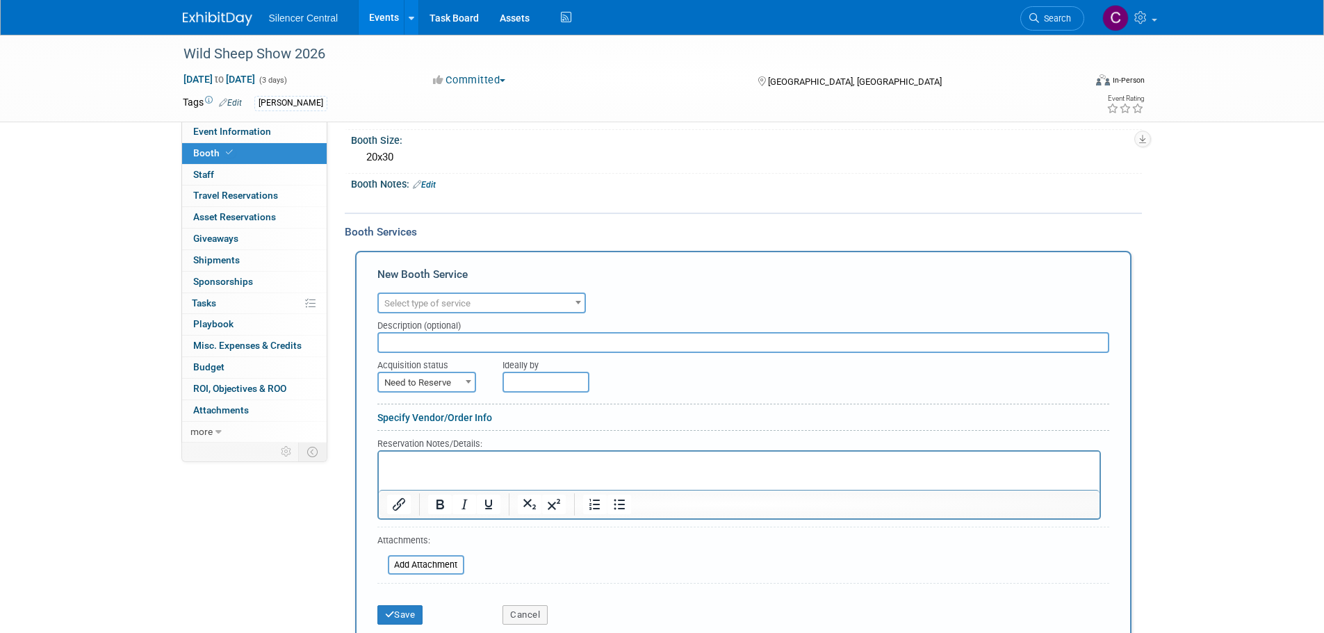
click at [442, 304] on span "Select type of service" at bounding box center [427, 303] width 86 height 10
type input "inter"
select select "18"
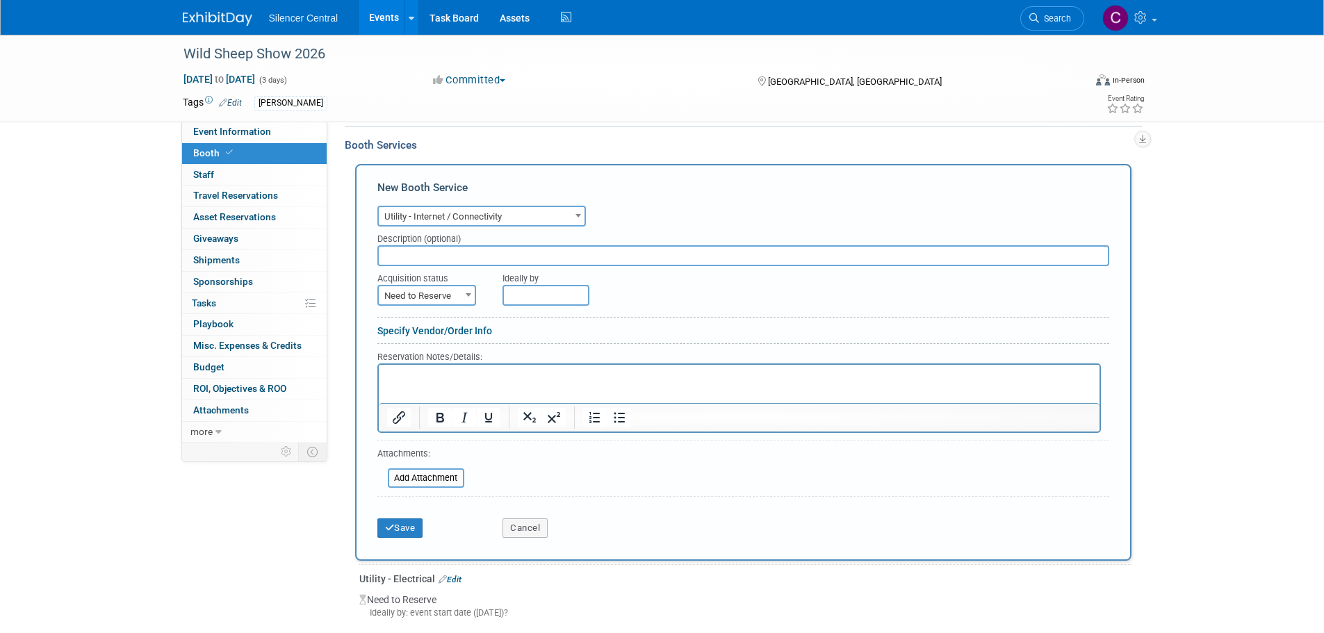
scroll to position [389, 0]
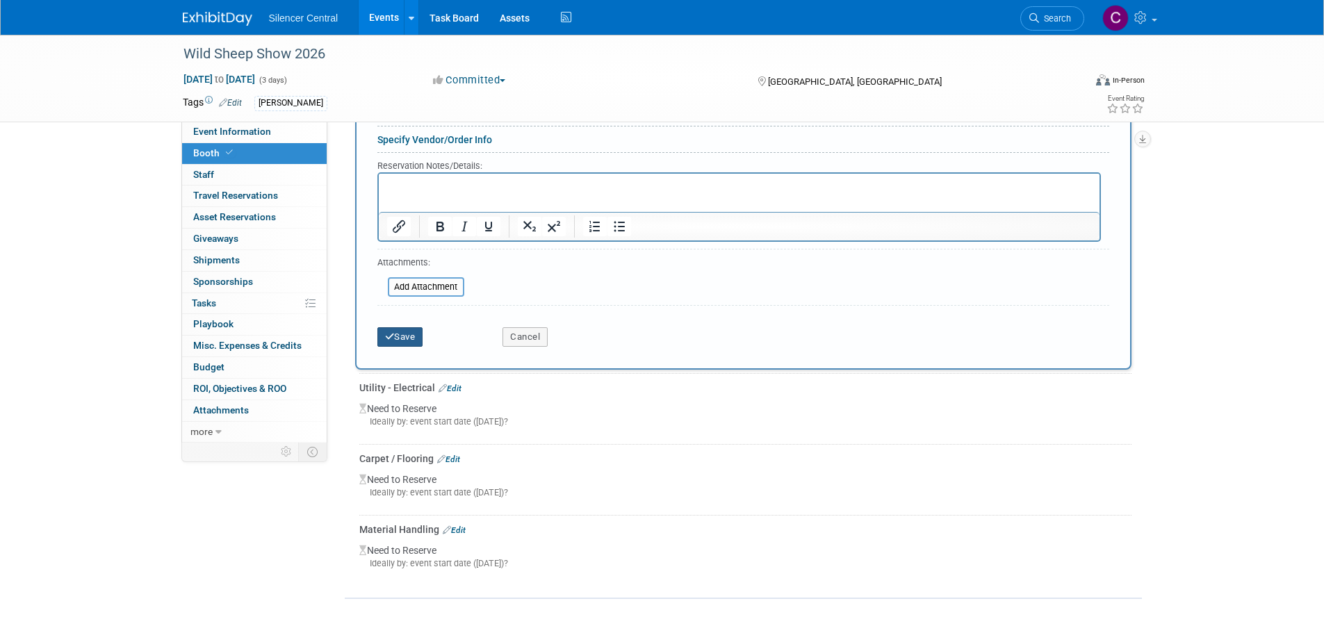
click at [401, 344] on button "Save" at bounding box center [400, 336] width 46 height 19
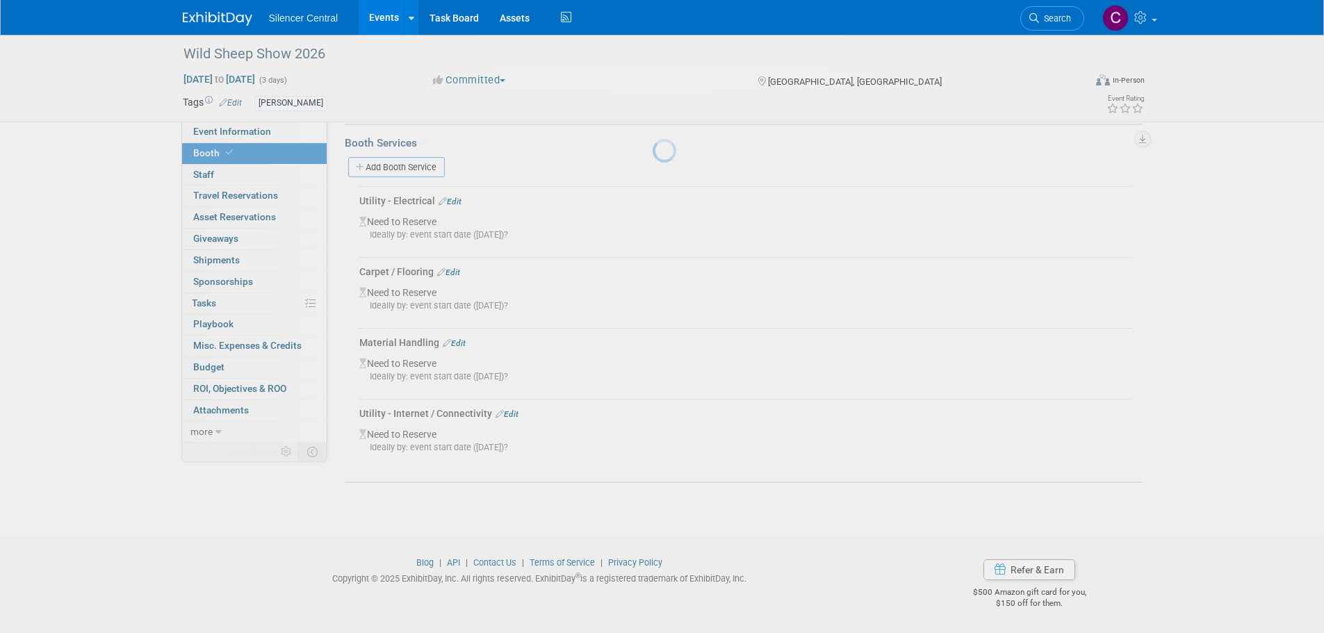
scroll to position [200, 0]
